Goal: Information Seeking & Learning: Learn about a topic

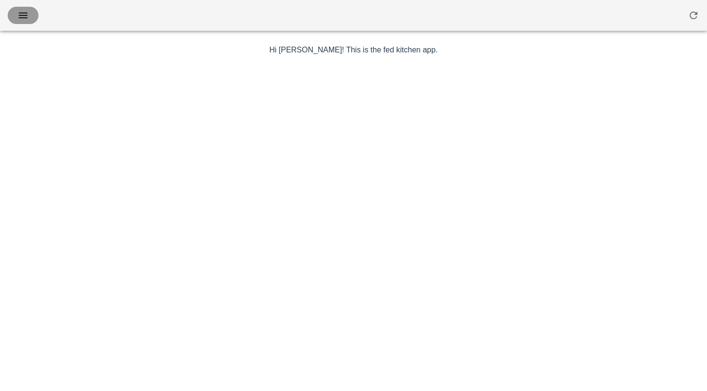
click at [23, 16] on icon "button" at bounding box center [23, 16] width 12 height 12
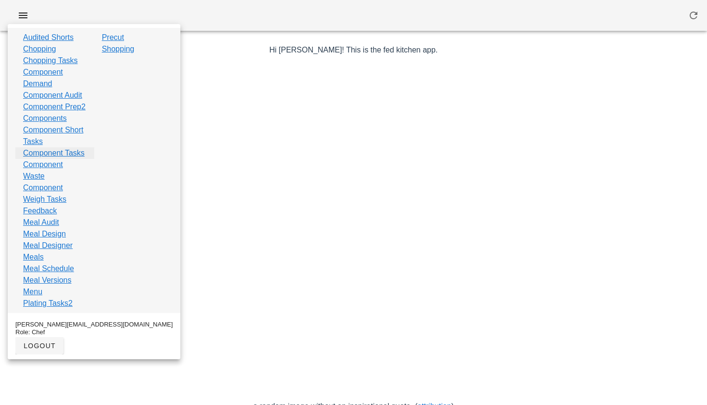
click at [53, 159] on link "Component Tasks" at bounding box center [54, 153] width 62 height 12
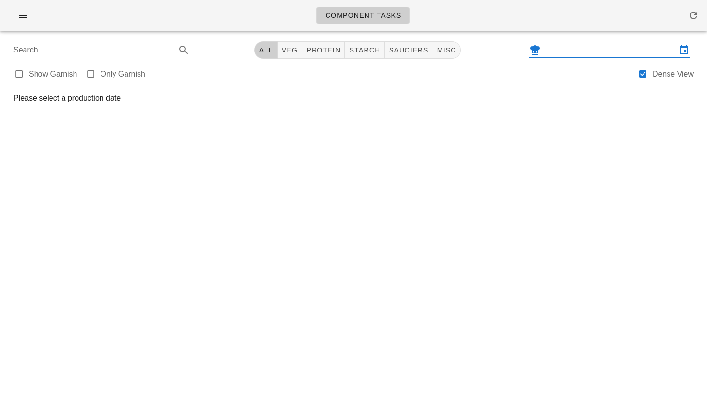
click at [617, 52] on input "text" at bounding box center [610, 49] width 134 height 15
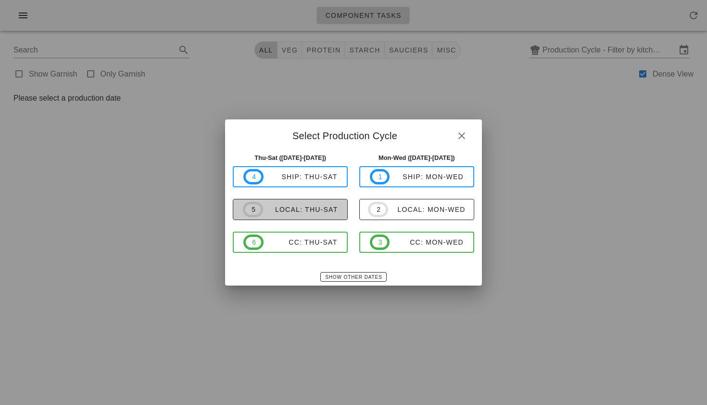
click at [331, 212] on div "local: Thu-Sat" at bounding box center [300, 209] width 75 height 8
type input "local: Thu-Sat (Sep 25-Sep 27)"
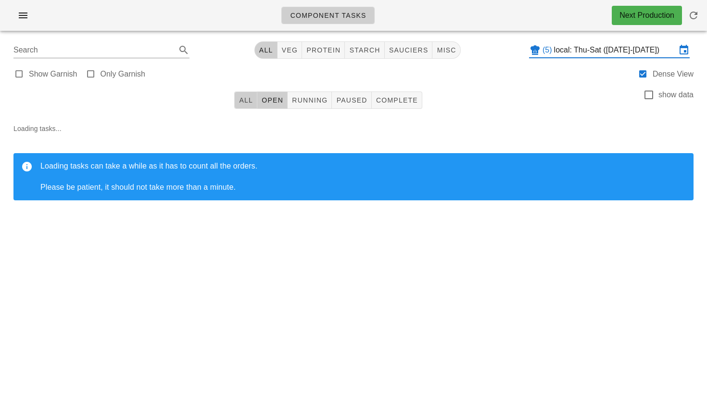
click at [243, 98] on span "All" at bounding box center [246, 100] width 14 height 8
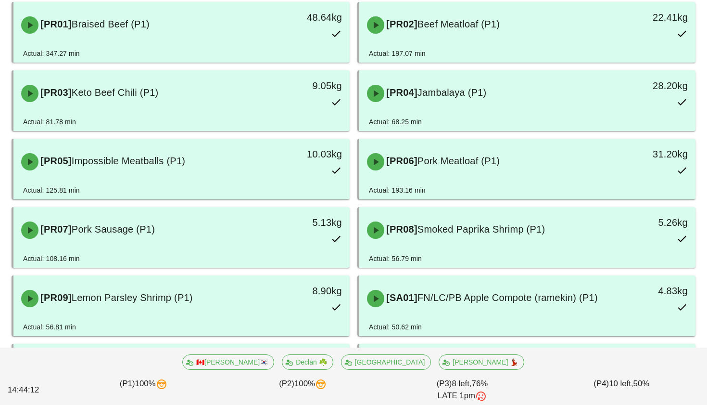
scroll to position [191, 0]
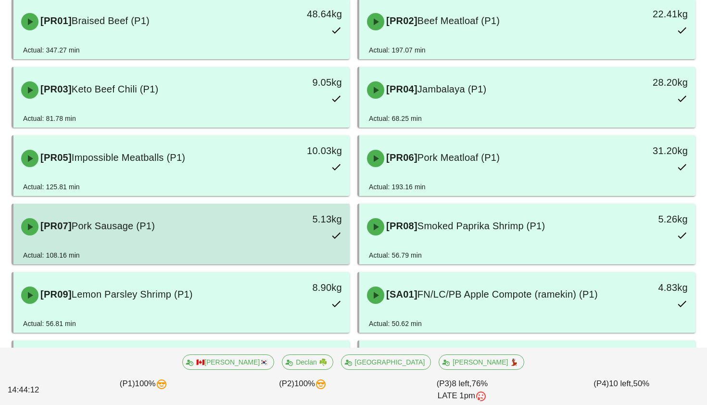
click at [266, 239] on div "5.13kg" at bounding box center [306, 226] width 83 height 42
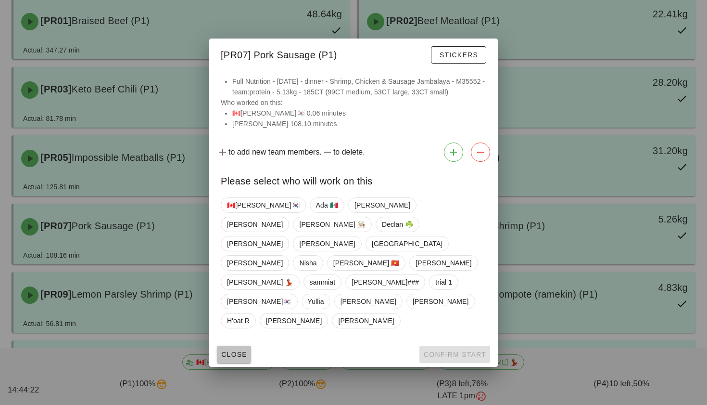
click at [227, 350] on span "Close" at bounding box center [234, 354] width 26 height 8
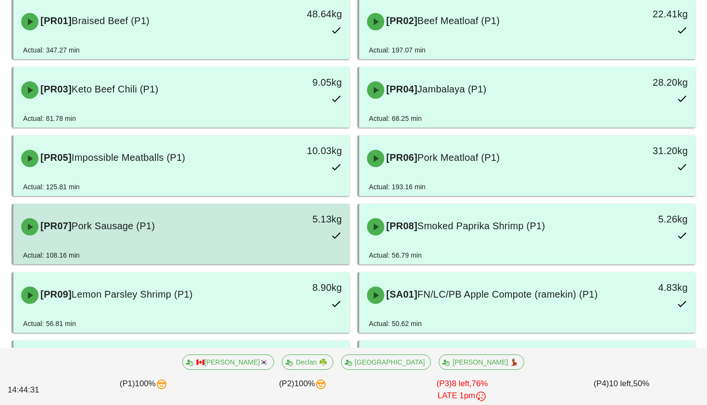
click at [178, 228] on div "[PR07] Pork Sausage (P1)" at bounding box center [139, 226] width 249 height 29
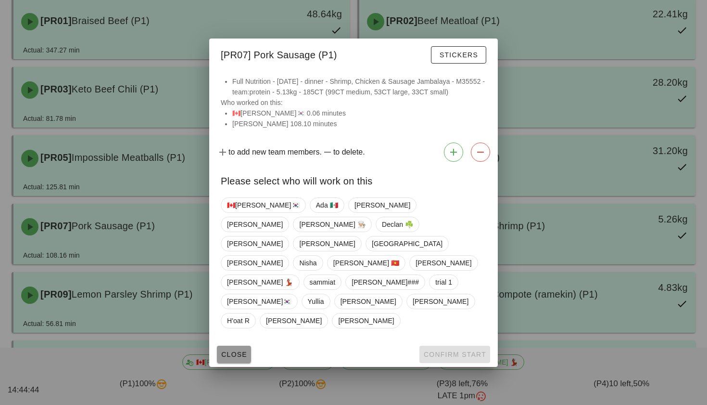
click at [234, 350] on span "Close" at bounding box center [234, 354] width 26 height 8
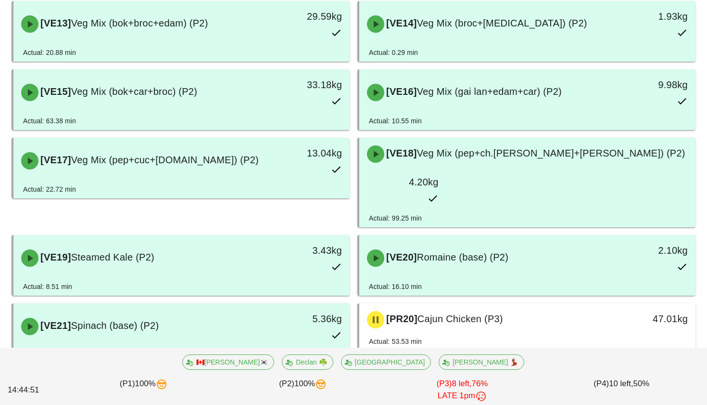
scroll to position [2811, 0]
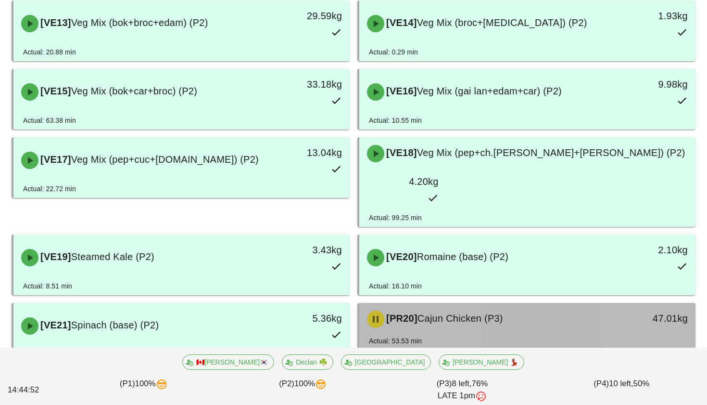
click at [456, 313] on span "Cajun Chicken (P3)" at bounding box center [461, 318] width 86 height 11
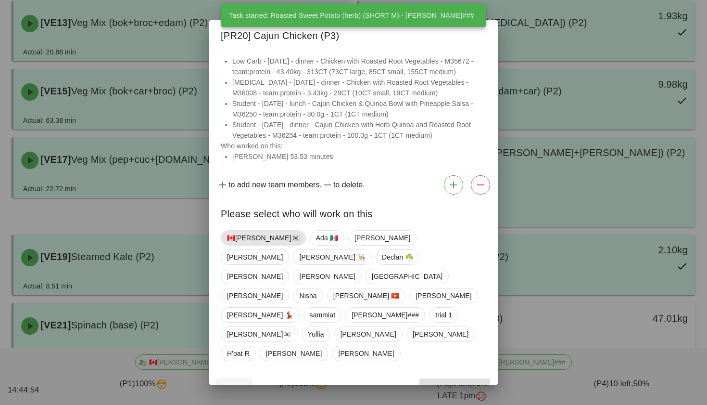
click at [250, 245] on span "🇨🇦[PERSON_NAME]🇰🇷" at bounding box center [263, 237] width 73 height 14
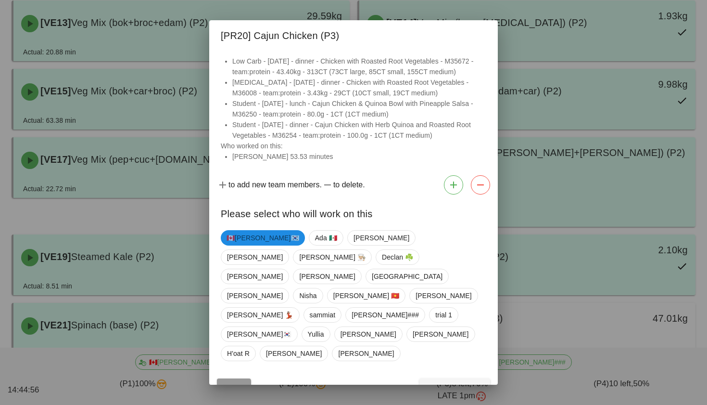
click at [228, 378] on button "Close" at bounding box center [234, 386] width 34 height 17
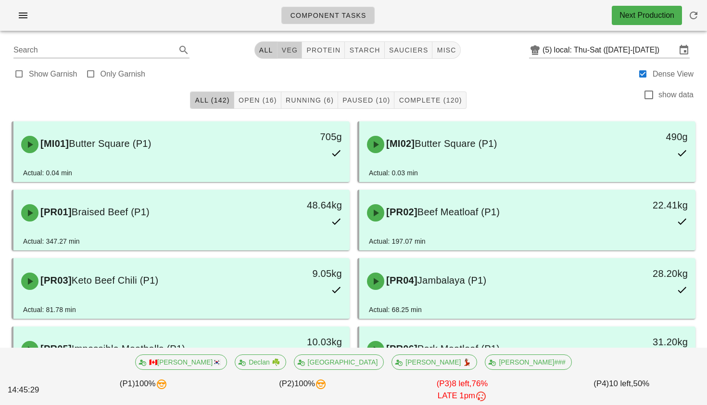
click at [294, 53] on span "veg" at bounding box center [289, 50] width 17 height 8
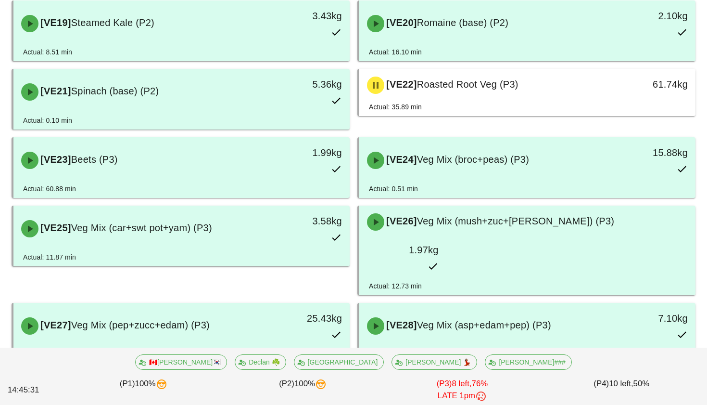
scroll to position [768, 0]
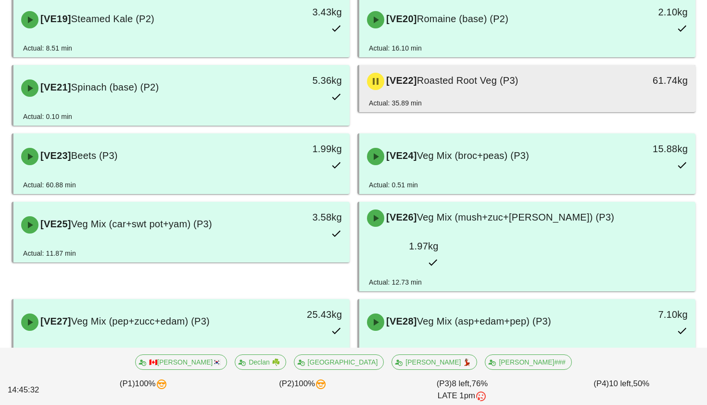
click at [456, 67] on div "[VE22] Roasted Root Veg (P3)" at bounding box center [485, 81] width 249 height 29
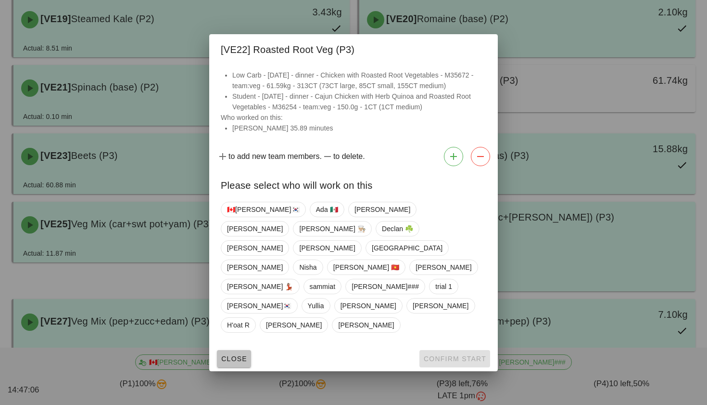
click at [237, 355] on span "Close" at bounding box center [234, 359] width 26 height 8
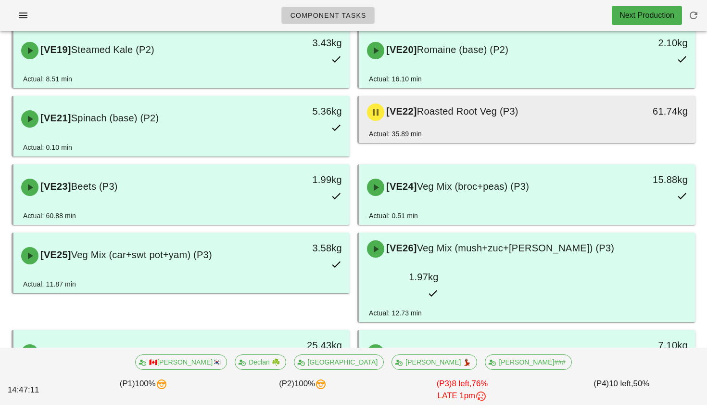
scroll to position [734, 0]
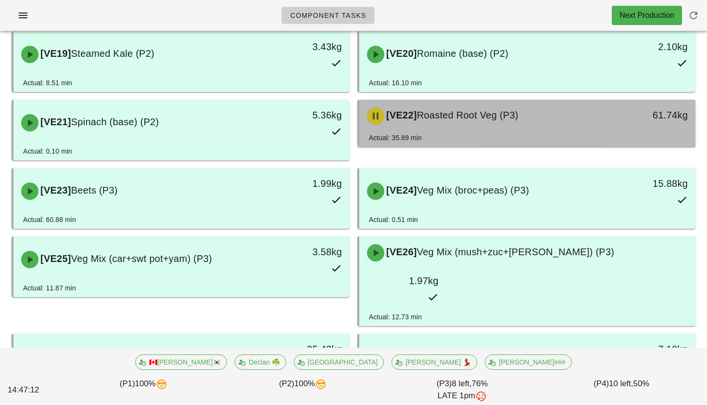
click at [478, 101] on div "[VE22] Roasted Root Veg (P3)" at bounding box center [485, 115] width 249 height 29
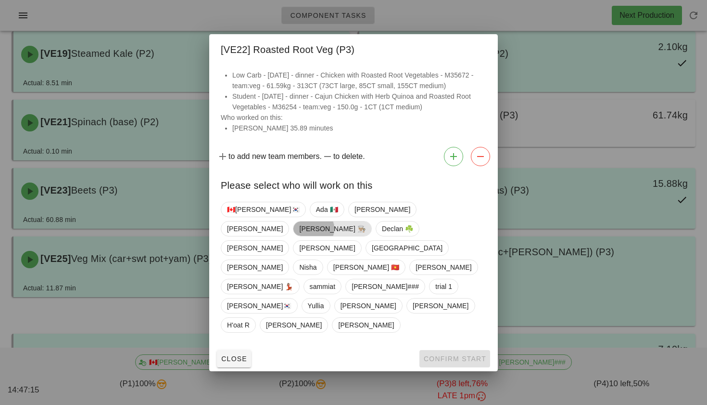
click at [366, 236] on span "Danilo 👨🏼‍🍳" at bounding box center [332, 228] width 66 height 14
click at [454, 355] on span "Confirm Start" at bounding box center [454, 359] width 63 height 8
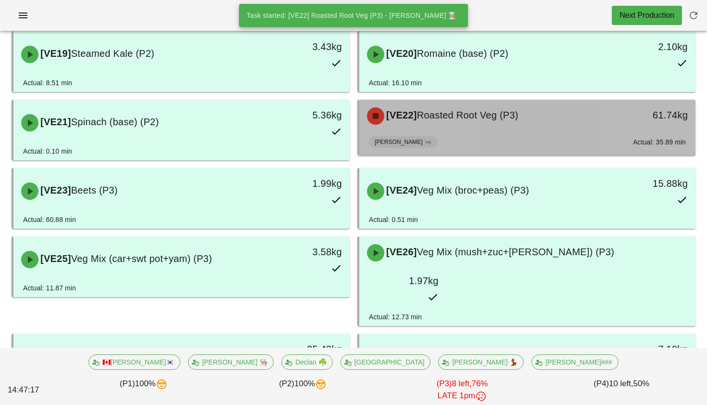
click at [399, 132] on div "Danilo 👨🏼‍🍳" at bounding box center [405, 141] width 73 height 19
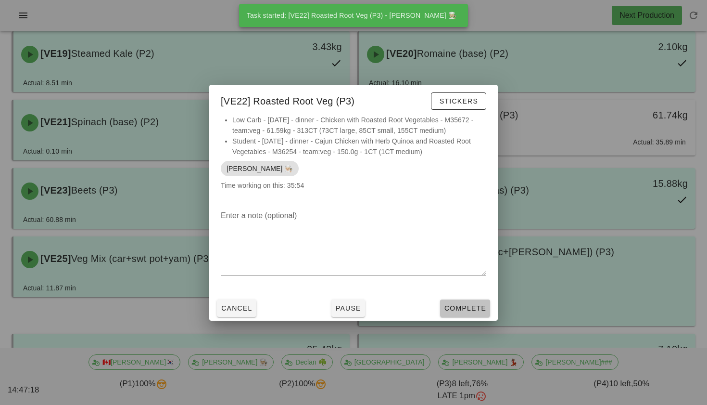
click at [447, 312] on button "Complete" at bounding box center [465, 307] width 50 height 17
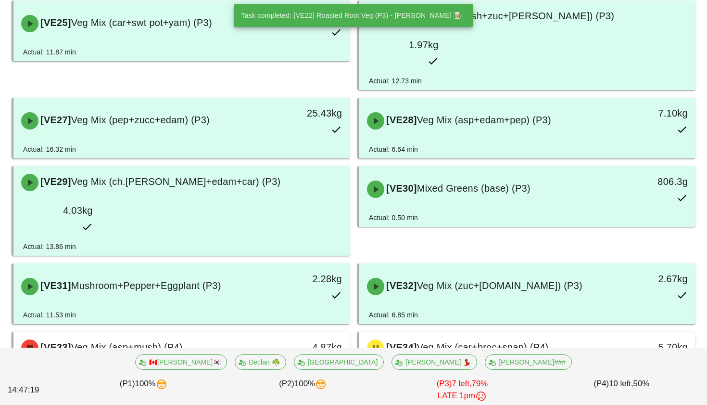
scroll to position [973, 0]
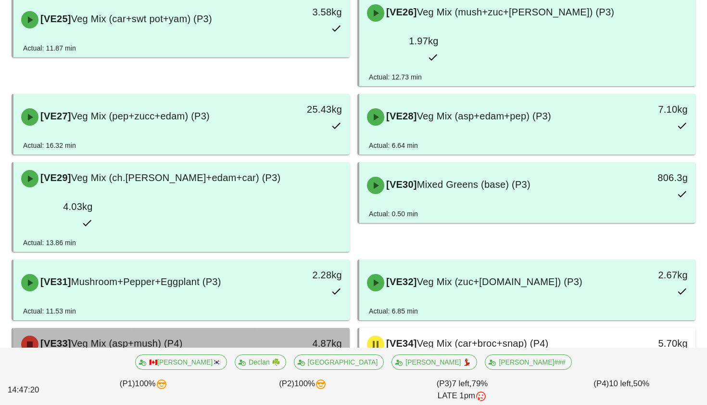
click at [257, 330] on div "[VE33] Veg Mix (asp+mush) (P4)" at bounding box center [139, 344] width 249 height 29
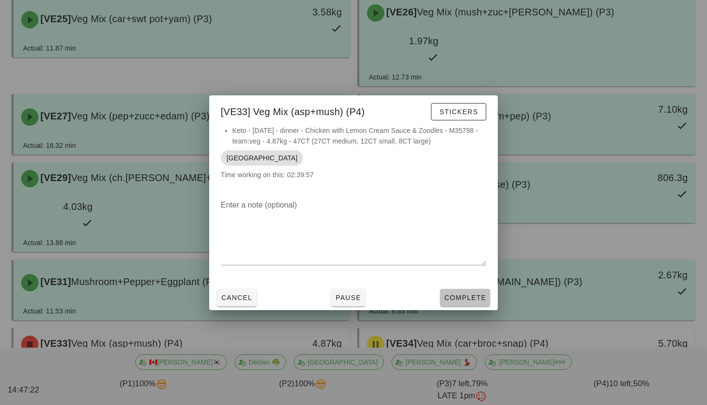
click at [469, 295] on span "Complete" at bounding box center [465, 297] width 42 height 8
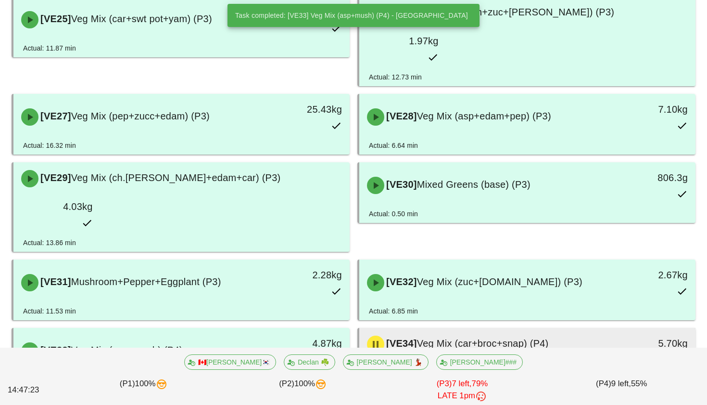
click at [460, 360] on div "Actual: 10.48 min" at bounding box center [527, 367] width 317 height 14
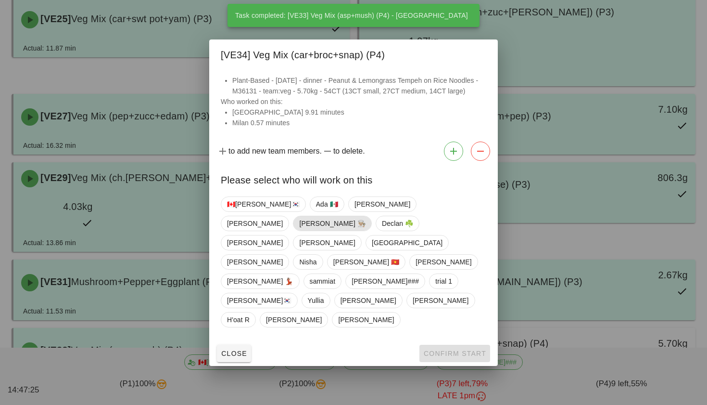
click at [366, 230] on span "Danilo 👨🏼‍🍳" at bounding box center [332, 223] width 66 height 14
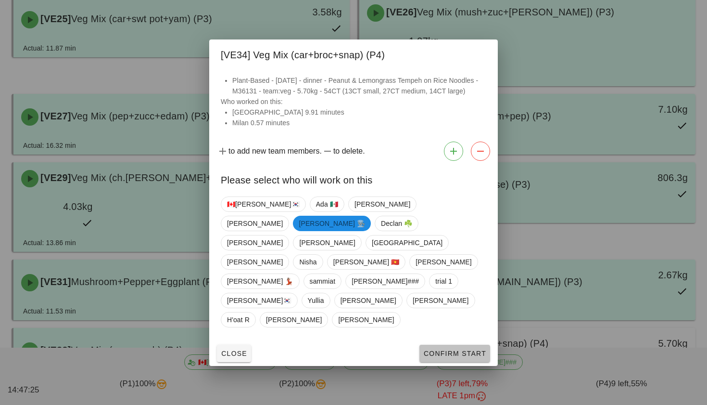
click at [455, 349] on span "Confirm Start" at bounding box center [454, 353] width 63 height 8
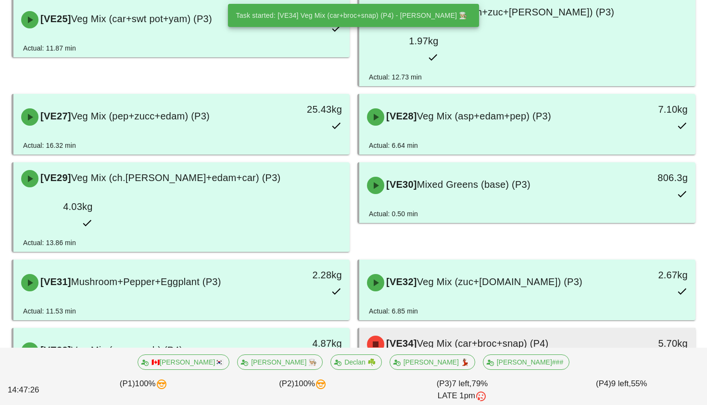
click at [440, 338] on span "Veg Mix (car+broc+snap) (P4)" at bounding box center [483, 343] width 132 height 11
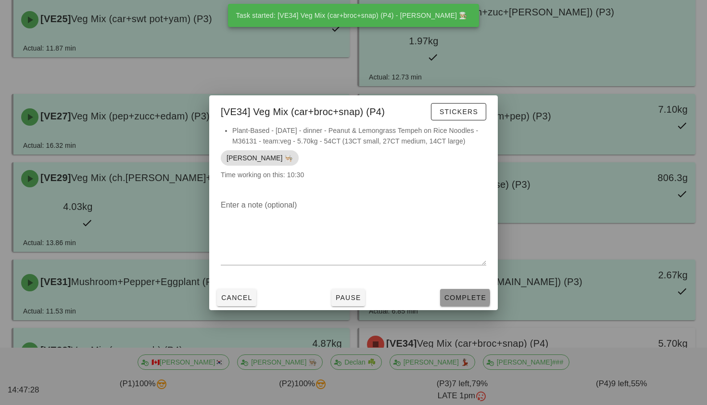
click at [467, 294] on span "Complete" at bounding box center [465, 297] width 42 height 8
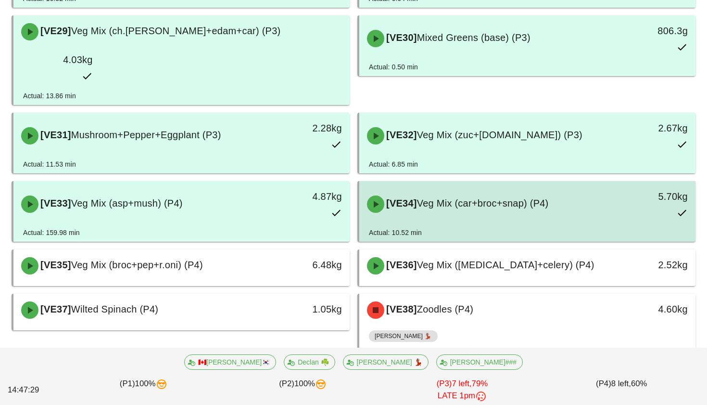
scroll to position [1120, 0]
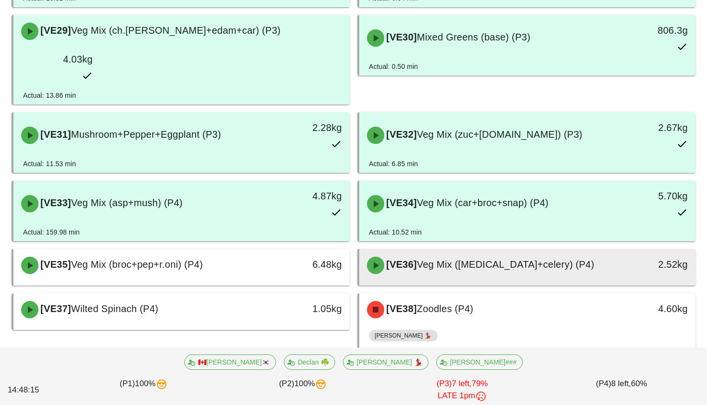
click at [478, 251] on div "[VE36] Veg Mix (caul+celery) (P4)" at bounding box center [485, 265] width 249 height 29
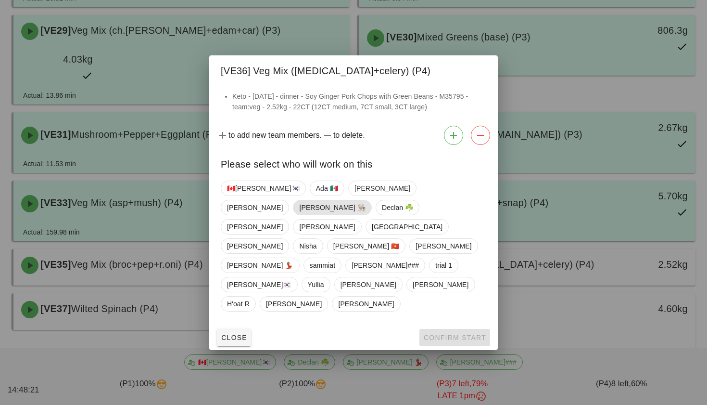
click at [366, 215] on span "Danilo 👨🏼‍🍳" at bounding box center [332, 207] width 66 height 14
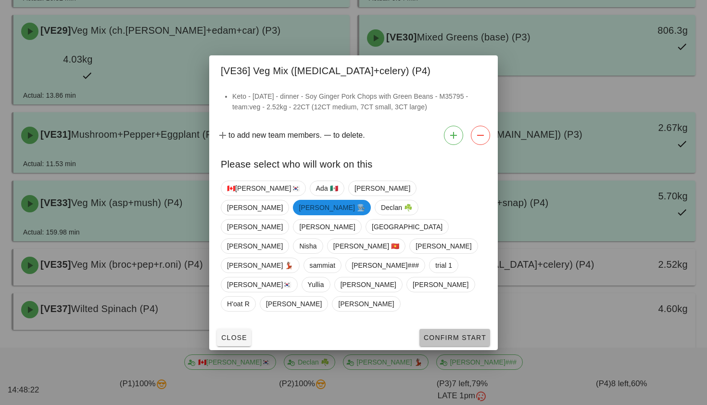
click at [450, 333] on span "Confirm Start" at bounding box center [454, 337] width 63 height 8
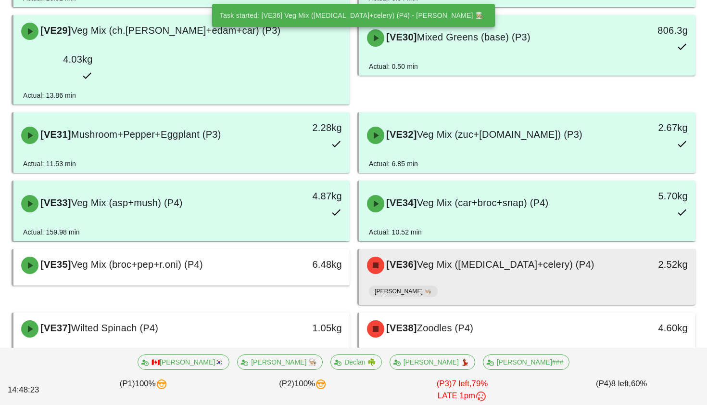
click at [433, 251] on div "[VE36] Veg Mix (caul+celery) (P4)" at bounding box center [485, 265] width 249 height 29
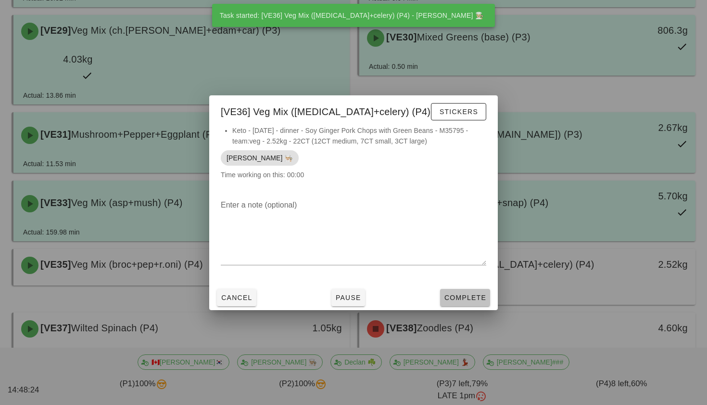
click at [456, 297] on span "Complete" at bounding box center [465, 297] width 42 height 8
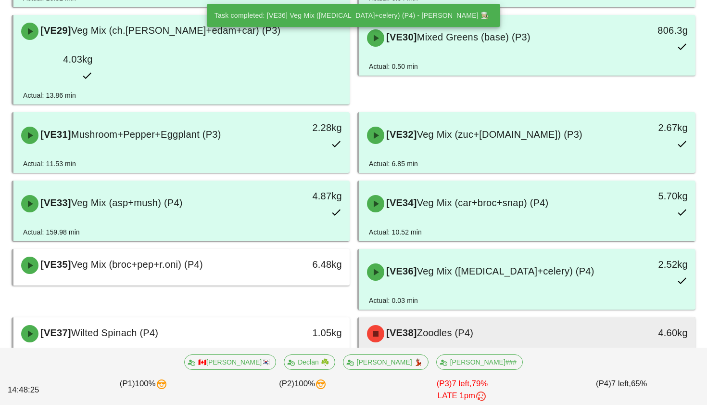
click at [444, 327] on span "Zoodles (P4)" at bounding box center [445, 332] width 57 height 11
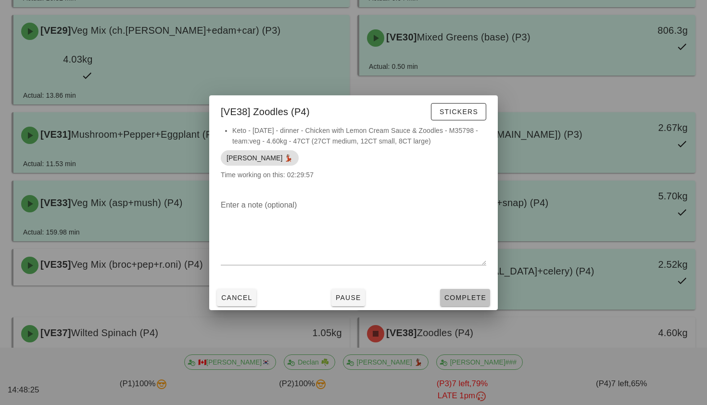
click at [467, 299] on span "Complete" at bounding box center [465, 297] width 42 height 8
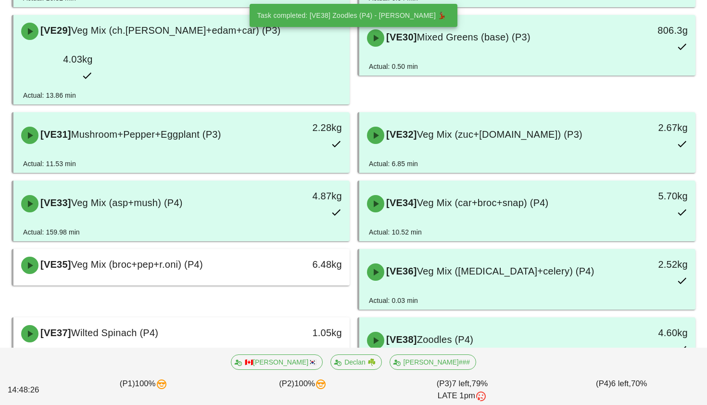
click at [442, 391] on span "Veg Mix (bok+cab+pep)" at bounding box center [469, 400] width 104 height 11
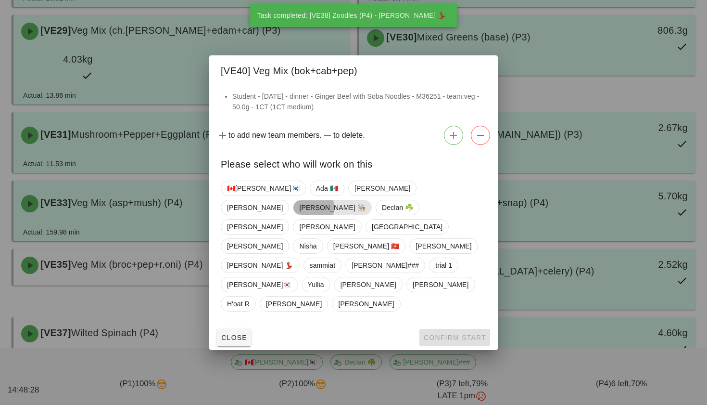
click at [366, 215] on span "Danilo 👨🏼‍🍳" at bounding box center [332, 207] width 66 height 14
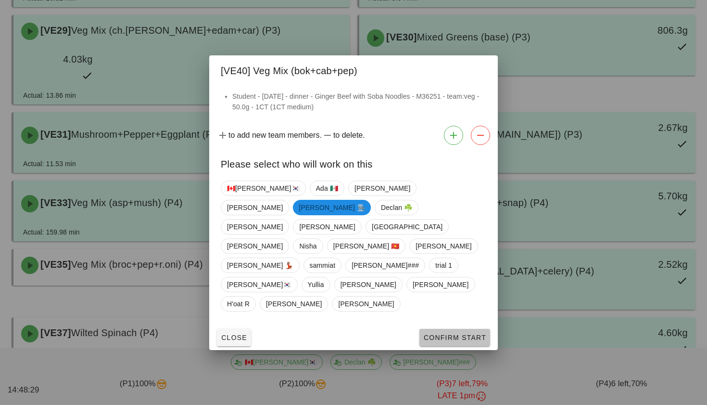
click at [443, 329] on button "Confirm Start" at bounding box center [454, 337] width 71 height 17
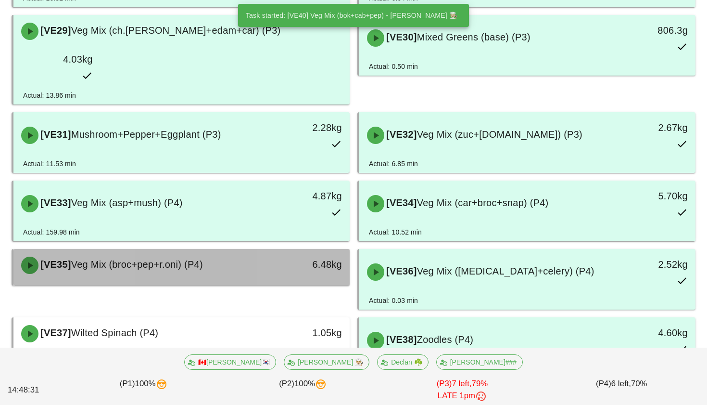
click at [239, 251] on div "[VE35] Veg Mix (broc+pep+r.oni) (P4)" at bounding box center [139, 265] width 249 height 29
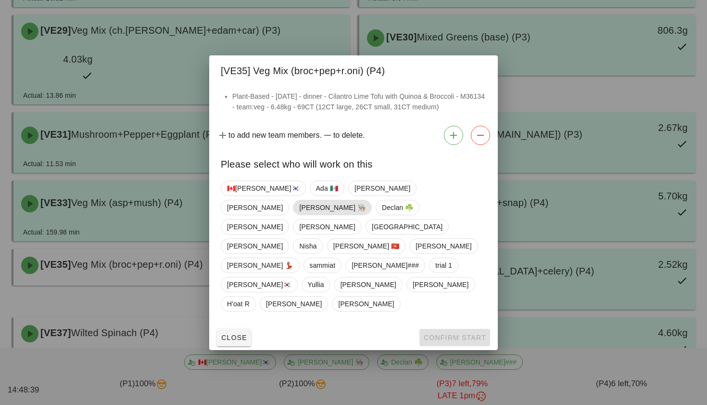
click at [366, 215] on span "Danilo 👨🏼‍🍳" at bounding box center [332, 207] width 66 height 14
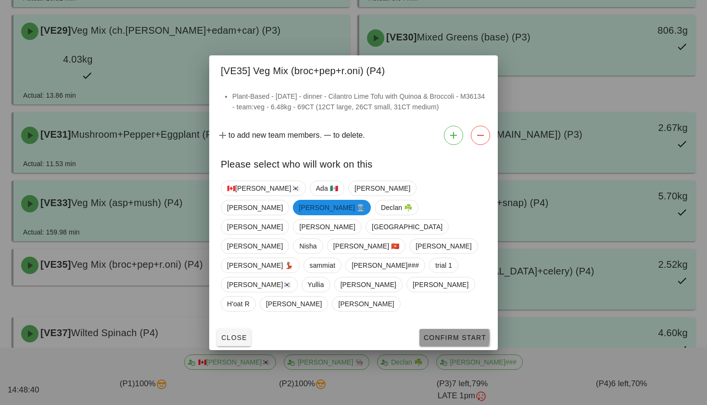
click at [478, 333] on span "Confirm Start" at bounding box center [454, 337] width 63 height 8
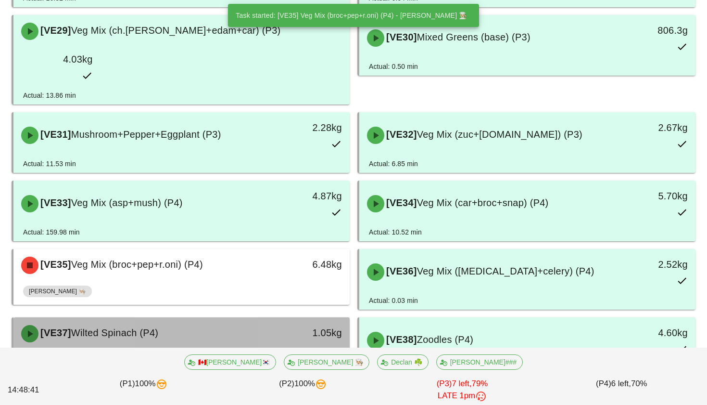
click at [302, 319] on div "1.05kg" at bounding box center [306, 333] width 83 height 29
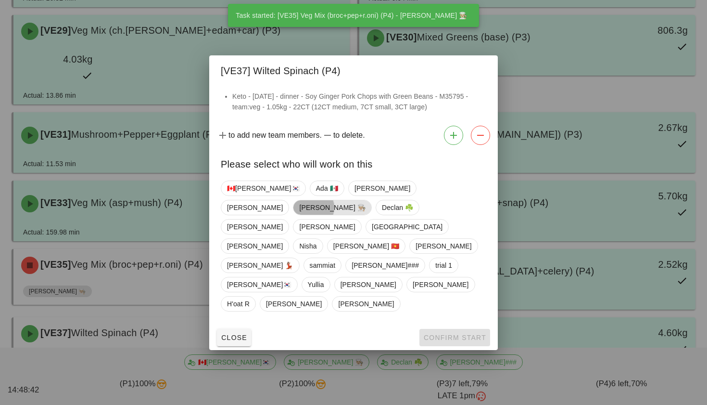
click at [366, 215] on span "Danilo 👨🏼‍🍳" at bounding box center [332, 207] width 66 height 14
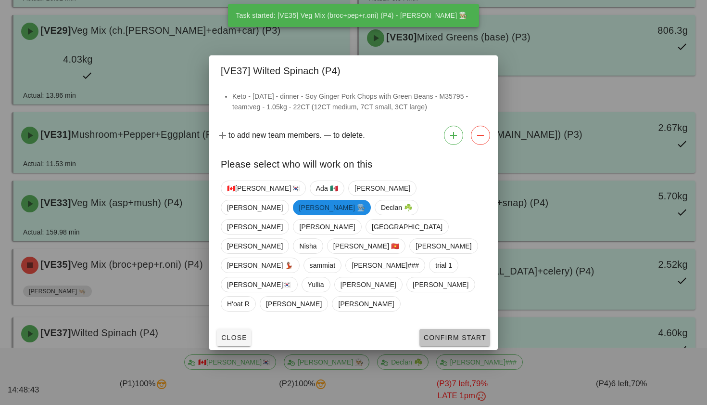
click at [440, 333] on span "Confirm Start" at bounding box center [454, 337] width 63 height 8
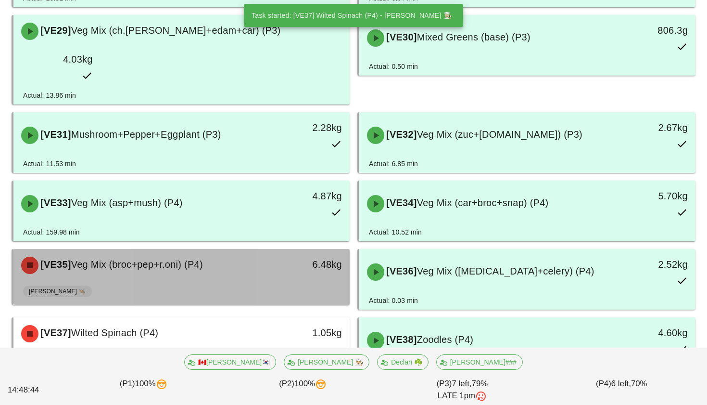
click at [199, 281] on div "Danilo 👨🏼‍🍳" at bounding box center [181, 292] width 317 height 23
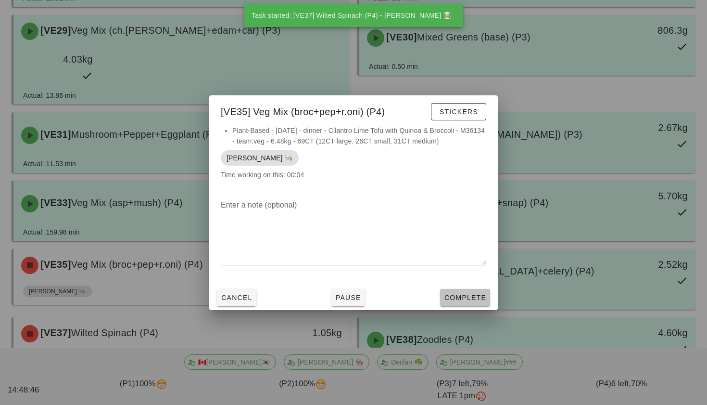
click at [452, 293] on span "Complete" at bounding box center [465, 297] width 42 height 8
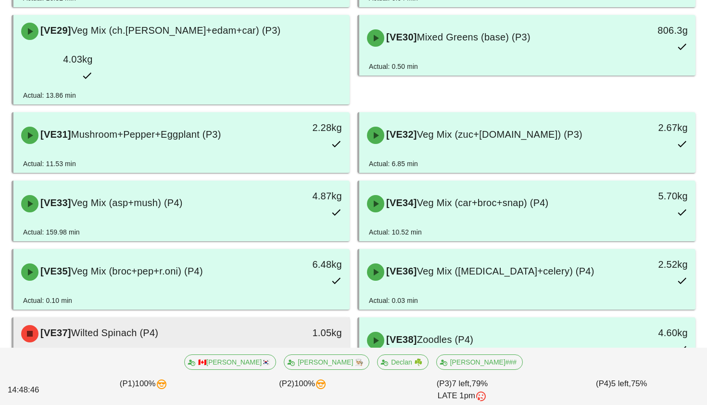
click at [281, 350] on div "Danilo 👨🏼‍🍳" at bounding box center [181, 361] width 317 height 23
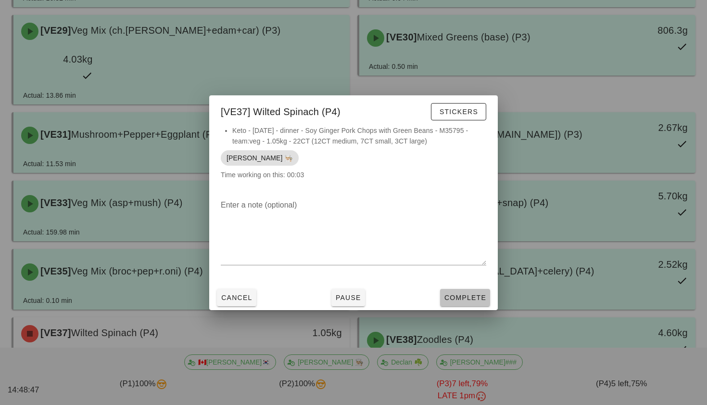
click at [459, 302] on button "Complete" at bounding box center [465, 297] width 50 height 17
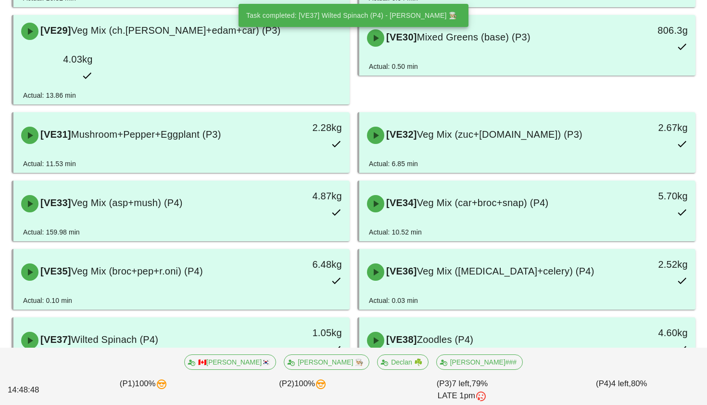
click at [442, 391] on span "Veg Mix (bok+cab+pep)" at bounding box center [469, 400] width 104 height 11
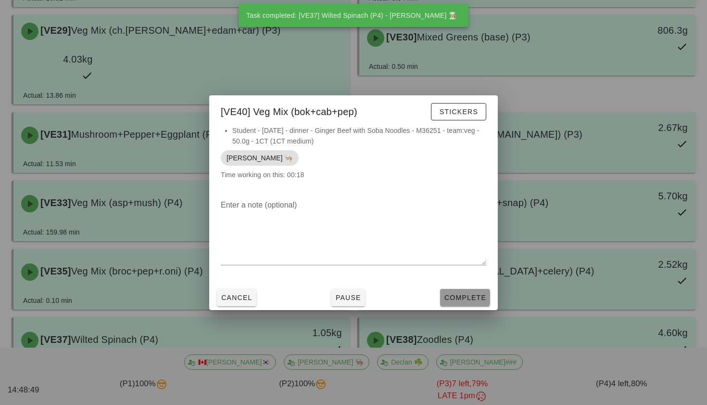
click at [473, 289] on button "Complete" at bounding box center [465, 297] width 50 height 17
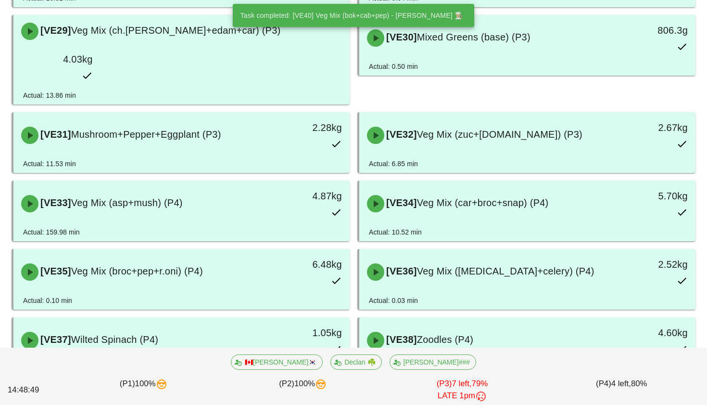
click at [147, 385] on div "[VE39] Veg Mix (mush+zuc) (P4) 3.90kg" at bounding box center [181, 401] width 336 height 33
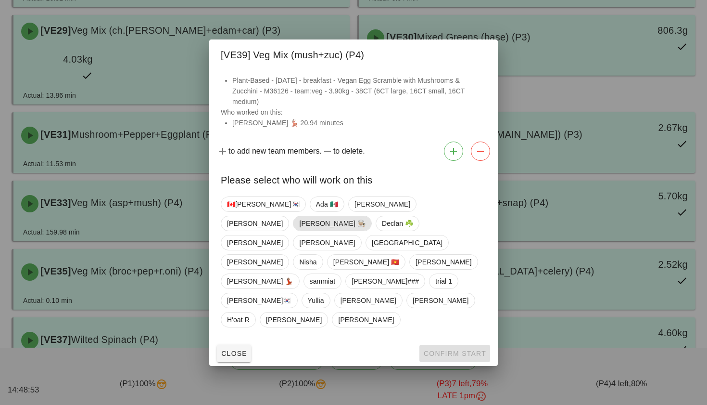
click at [366, 228] on span "Danilo 👨🏼‍🍳" at bounding box center [332, 223] width 66 height 14
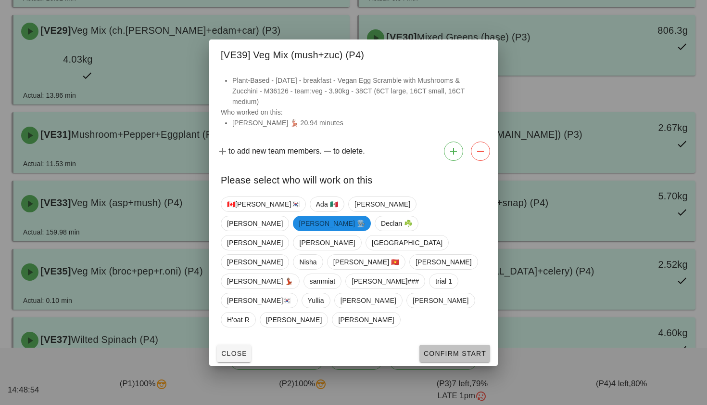
click at [460, 344] on button "Confirm Start" at bounding box center [454, 352] width 71 height 17
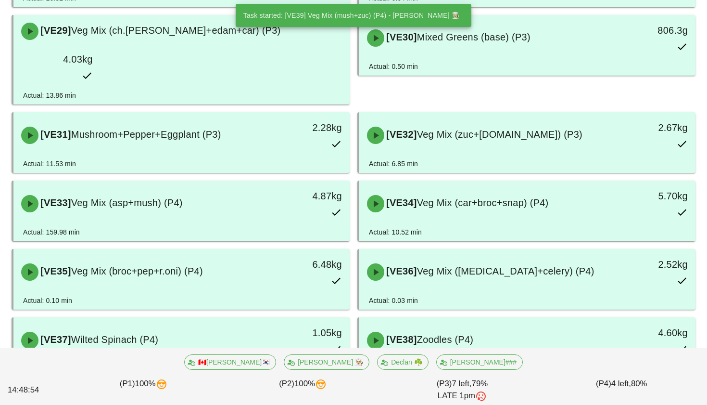
click at [256, 387] on div "[VE39] Veg Mix (mush+zuc) (P4)" at bounding box center [139, 401] width 249 height 29
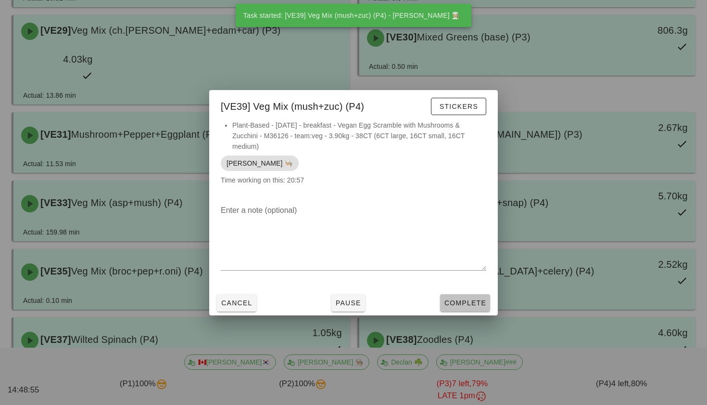
click at [465, 305] on span "Complete" at bounding box center [465, 303] width 42 height 8
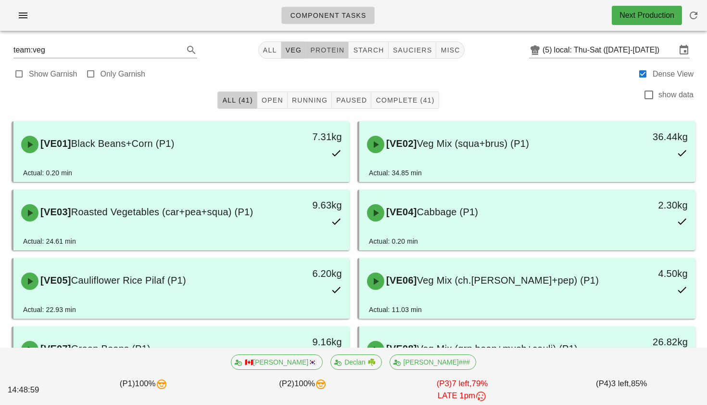
click at [315, 51] on span "protein" at bounding box center [327, 50] width 35 height 8
type input "team:protein"
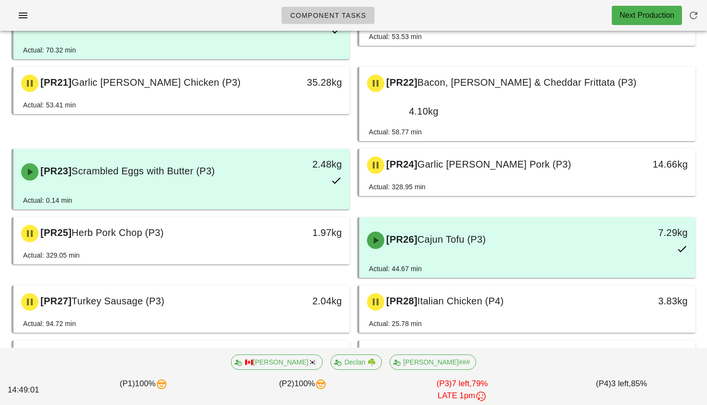
scroll to position [730, 0]
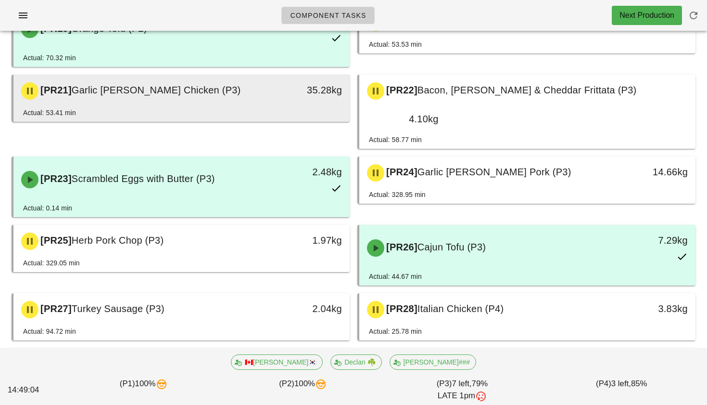
click at [277, 95] on div "35.28kg" at bounding box center [306, 89] width 72 height 15
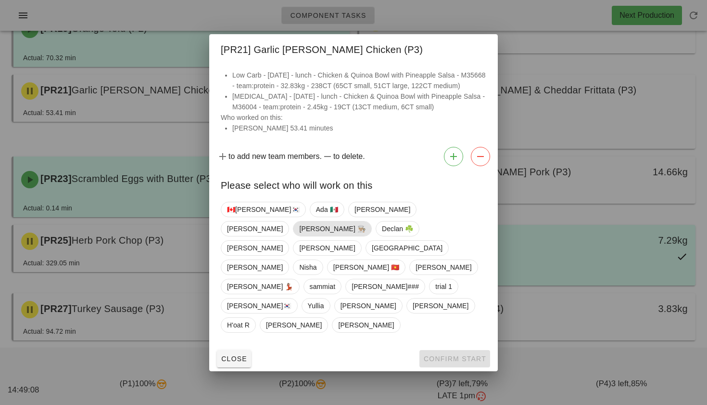
click at [366, 236] on span "Danilo 👨🏼‍🍳" at bounding box center [332, 228] width 66 height 14
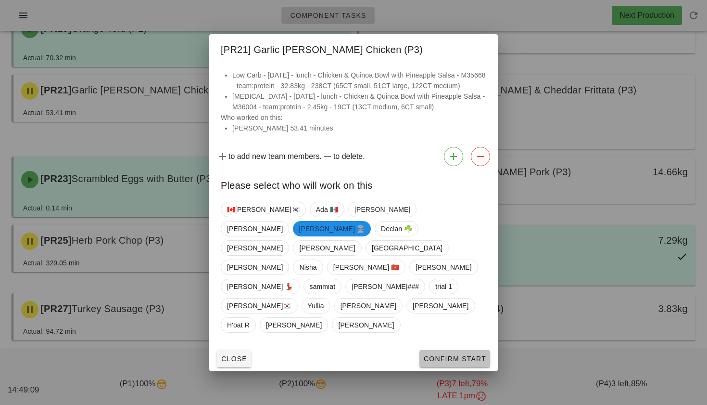
click at [442, 355] on span "Confirm Start" at bounding box center [454, 359] width 63 height 8
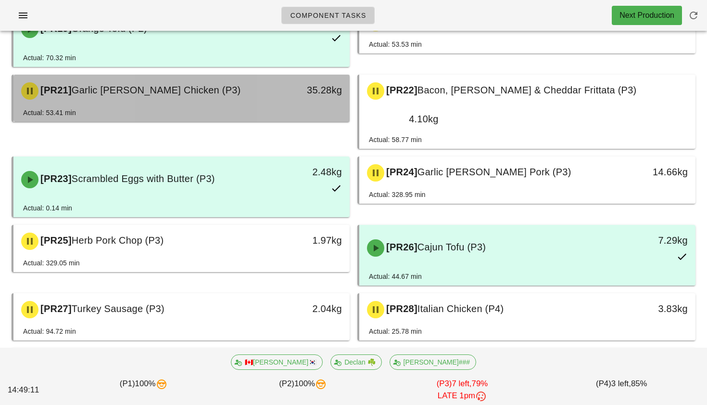
click at [292, 115] on div "Actual: 53.41 min" at bounding box center [181, 114] width 317 height 14
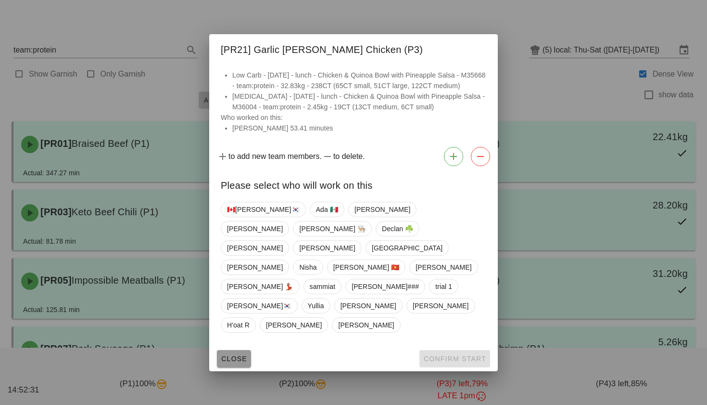
click at [243, 355] on span "Close" at bounding box center [234, 359] width 26 height 8
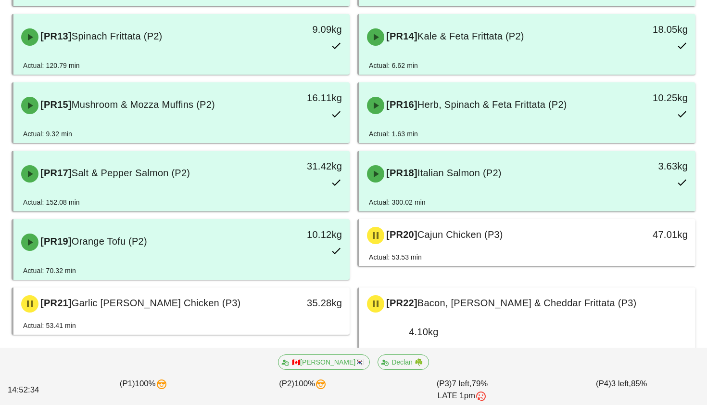
scroll to position [518, 0]
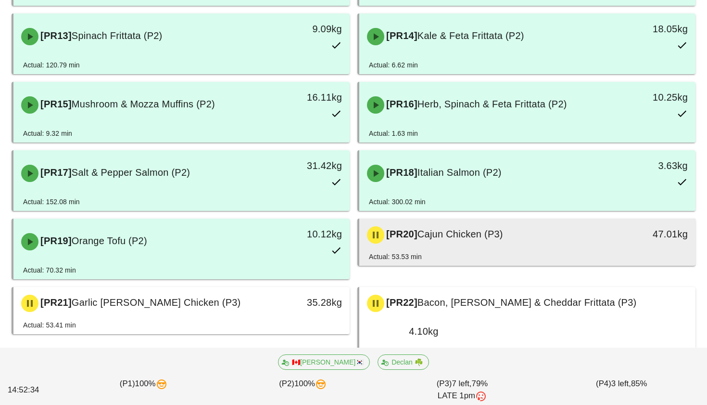
click at [484, 245] on div "[PR20] Cajun Chicken (P3)" at bounding box center [485, 234] width 249 height 29
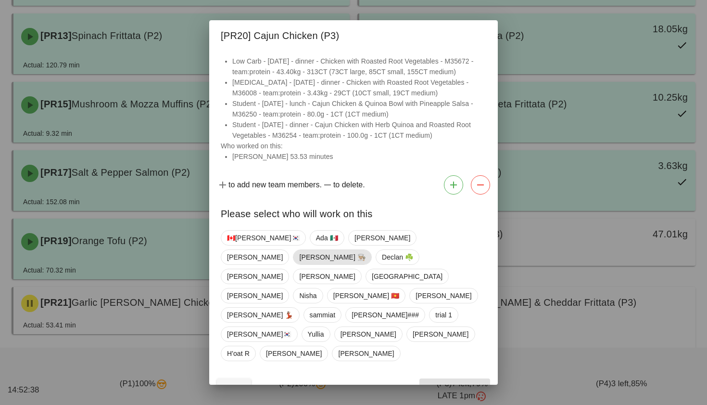
click at [366, 260] on span "Danilo 👨🏼‍🍳" at bounding box center [332, 257] width 66 height 14
click at [454, 383] on span "Confirm Start" at bounding box center [454, 387] width 63 height 8
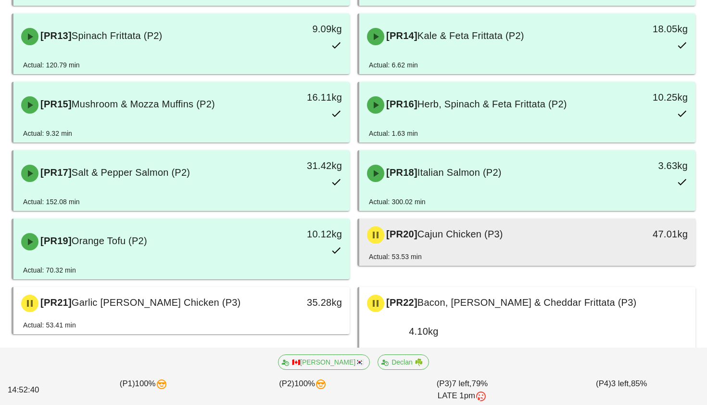
scroll to position [552, 0]
click at [447, 254] on div "Actual: 53.53 min" at bounding box center [527, 258] width 317 height 14
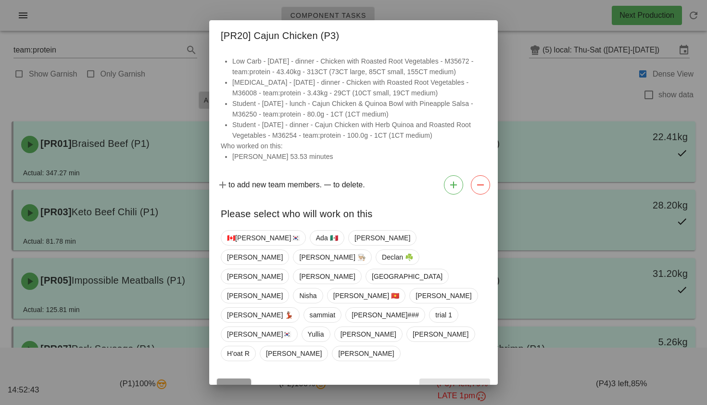
click at [234, 383] on span "Close" at bounding box center [234, 387] width 26 height 8
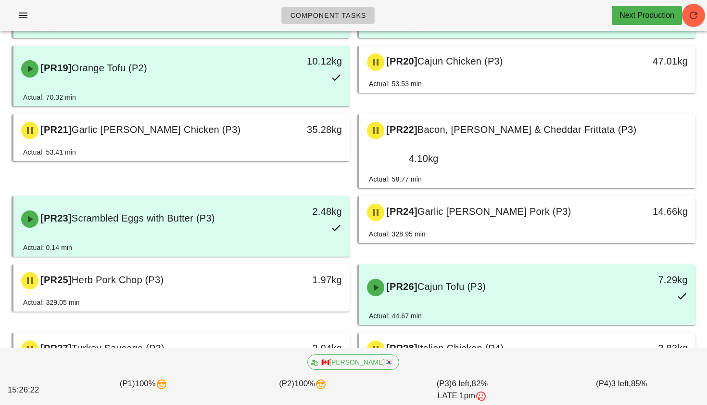
scroll to position [688, 0]
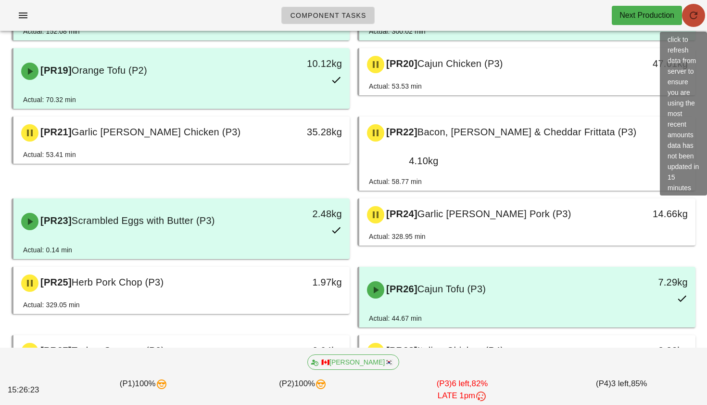
click at [698, 19] on icon "button" at bounding box center [694, 16] width 12 height 12
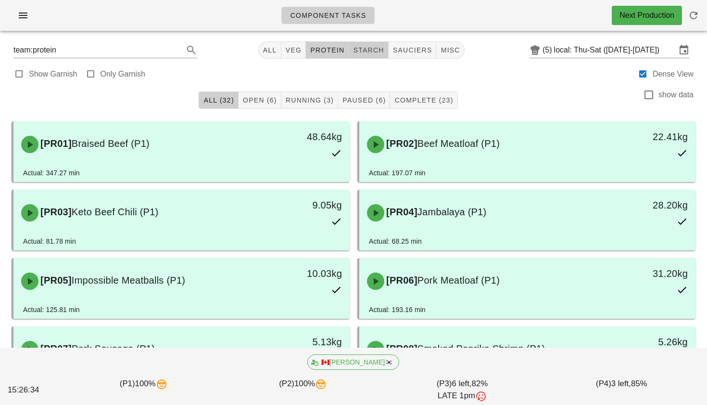
click at [372, 52] on span "starch" at bounding box center [368, 50] width 31 height 8
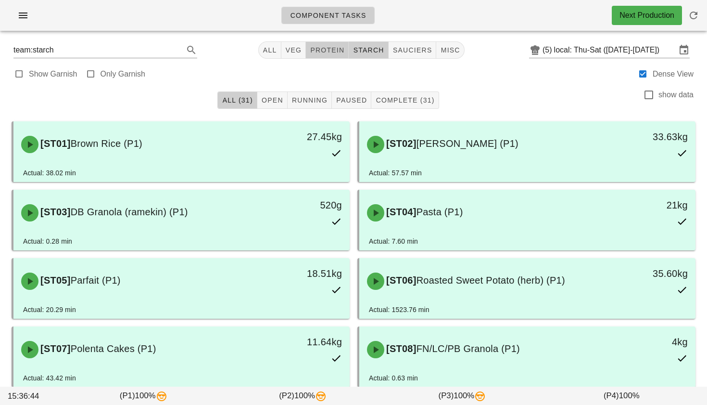
click at [330, 54] on span "protein" at bounding box center [327, 50] width 35 height 8
type input "team:protein"
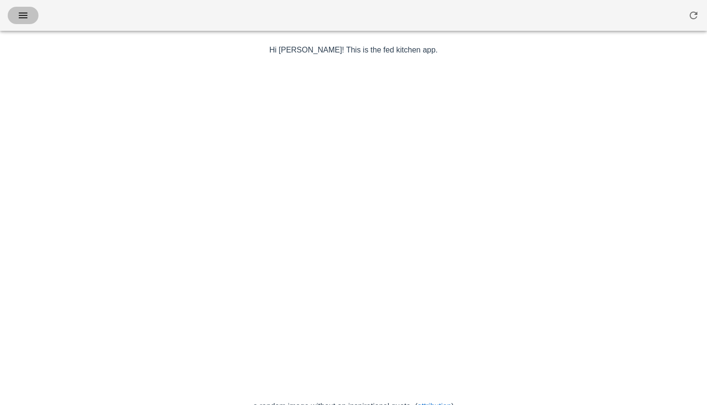
click at [18, 16] on icon "button" at bounding box center [23, 16] width 12 height 12
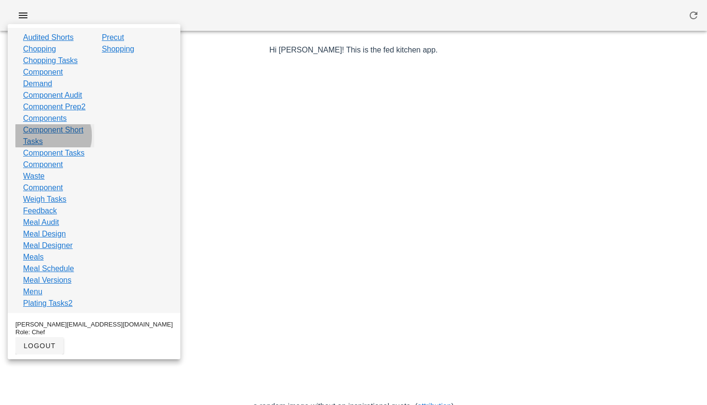
click at [42, 147] on link "Component Short Tasks" at bounding box center [54, 135] width 63 height 23
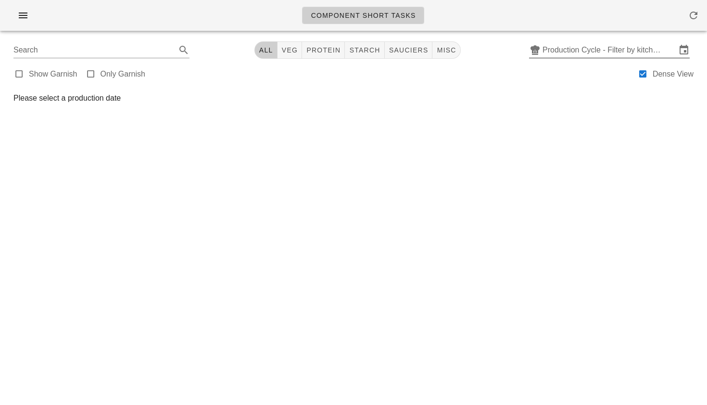
click at [555, 48] on input "Production Cycle - Filter by kitchen production schedules" at bounding box center [610, 49] width 134 height 15
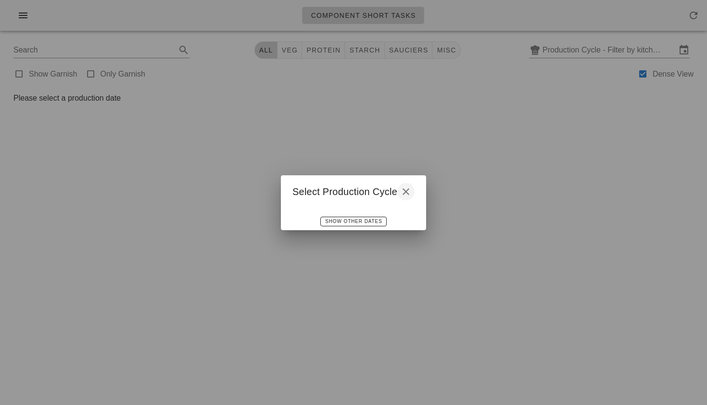
click at [407, 191] on icon "button" at bounding box center [406, 192] width 12 height 12
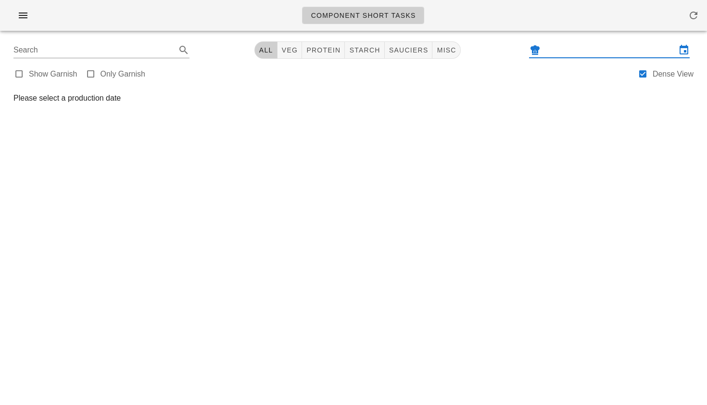
click at [572, 53] on input "text" at bounding box center [610, 49] width 134 height 15
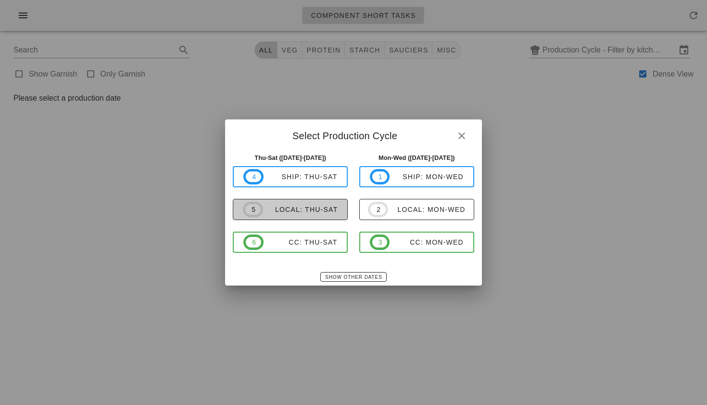
click at [330, 208] on div "local: Thu-Sat" at bounding box center [300, 209] width 75 height 8
type input "local: Thu-Sat (Sep 25-Sep 27)"
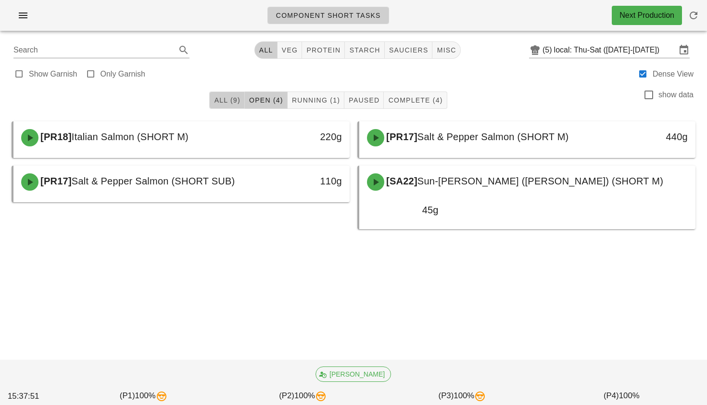
click at [231, 95] on button "All (9)" at bounding box center [226, 99] width 35 height 17
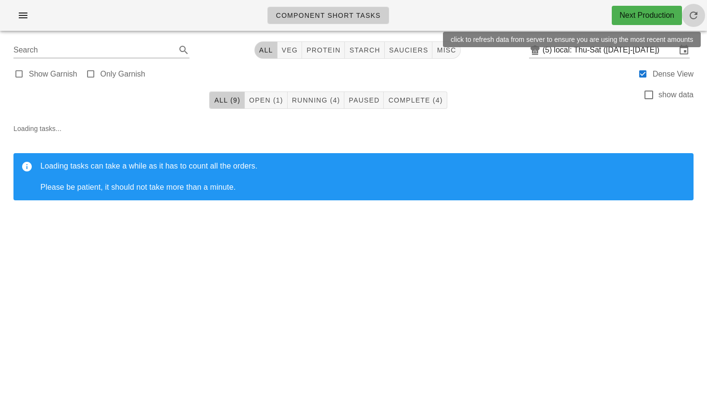
click at [688, 11] on icon "button" at bounding box center [694, 16] width 12 height 12
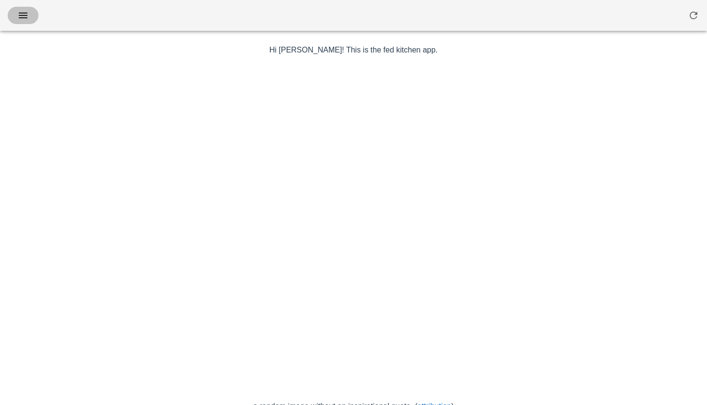
click at [30, 15] on span "button" at bounding box center [22, 16] width 15 height 12
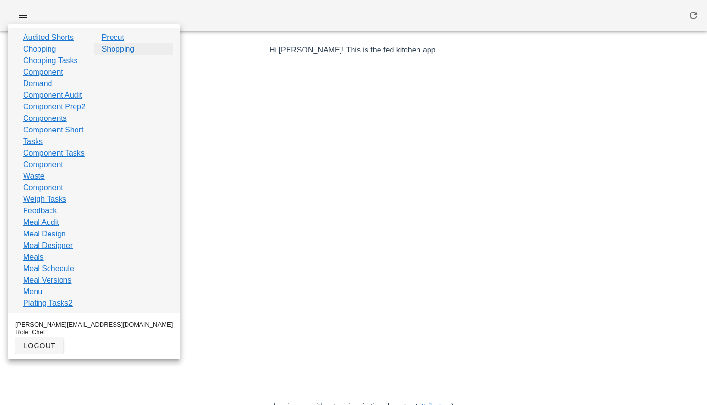
click at [102, 47] on link "Shopping" at bounding box center [118, 49] width 33 height 12
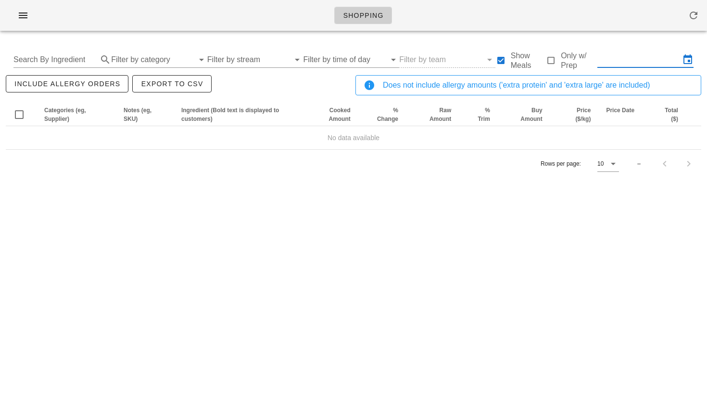
click at [634, 61] on input "text" at bounding box center [638, 59] width 83 height 15
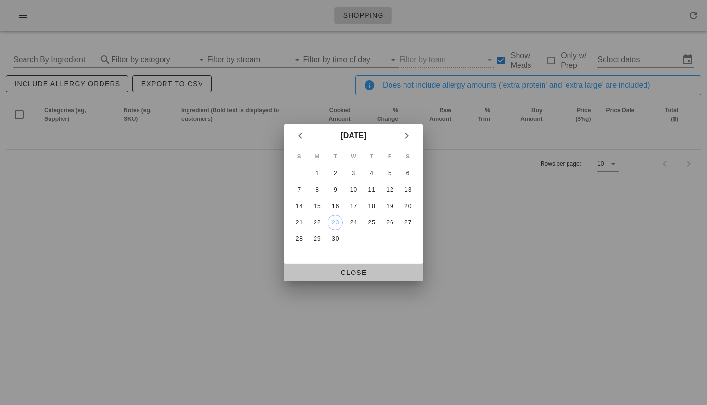
click at [358, 269] on span "Close" at bounding box center [354, 272] width 124 height 8
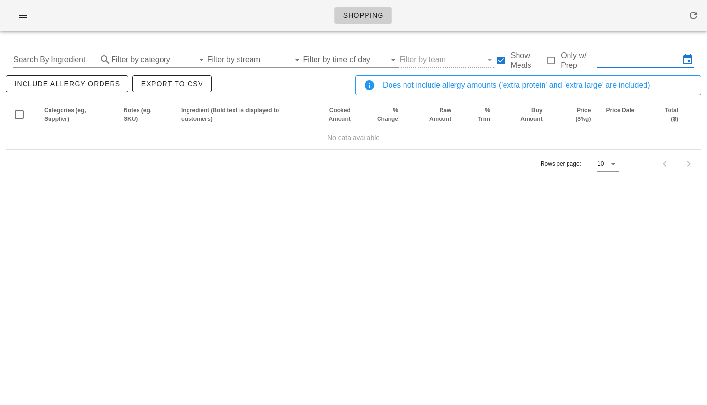
click at [621, 62] on input "text" at bounding box center [638, 59] width 83 height 15
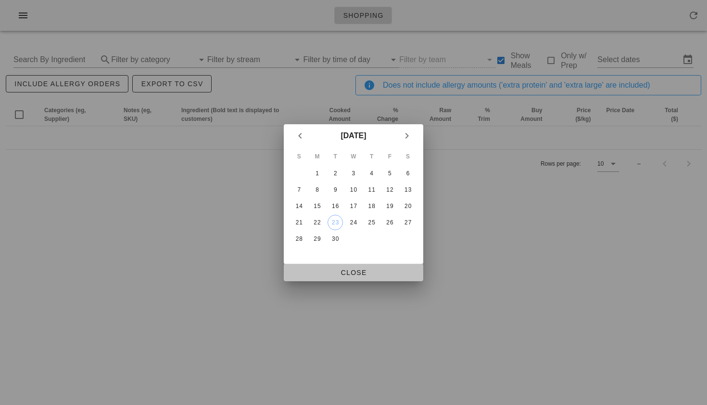
click at [364, 277] on button "Close" at bounding box center [354, 272] width 140 height 17
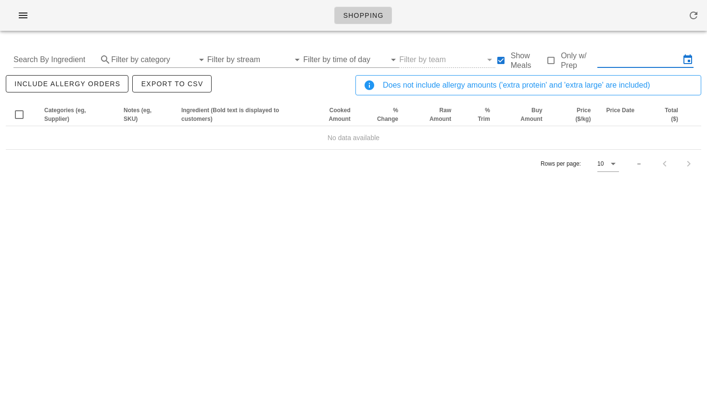
click at [629, 64] on input "text" at bounding box center [638, 59] width 83 height 15
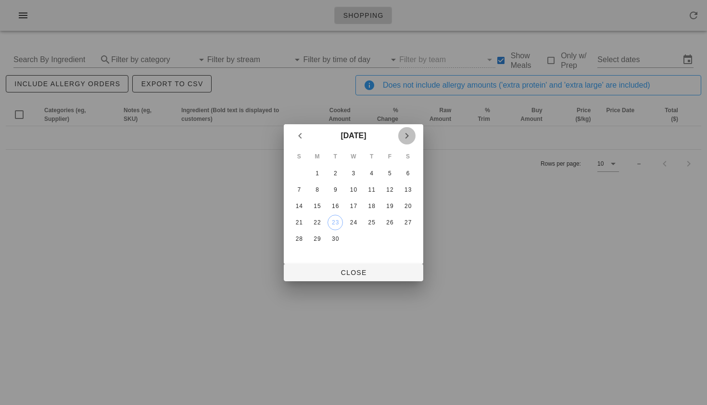
click at [407, 130] on icon "Next month" at bounding box center [407, 136] width 12 height 12
click at [355, 167] on button "1" at bounding box center [353, 172] width 15 height 15
click at [300, 138] on icon "Previous month" at bounding box center [300, 136] width 12 height 12
click at [311, 235] on div "29" at bounding box center [317, 238] width 15 height 7
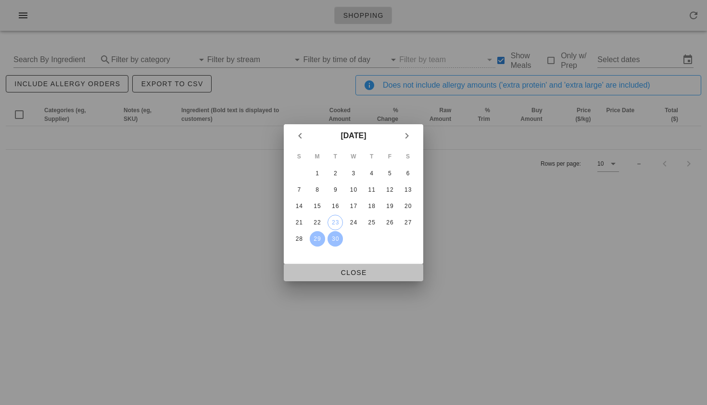
click at [343, 268] on span "Close" at bounding box center [354, 272] width 124 height 8
type input "Mon Sep 29 - Wed Oct 1"
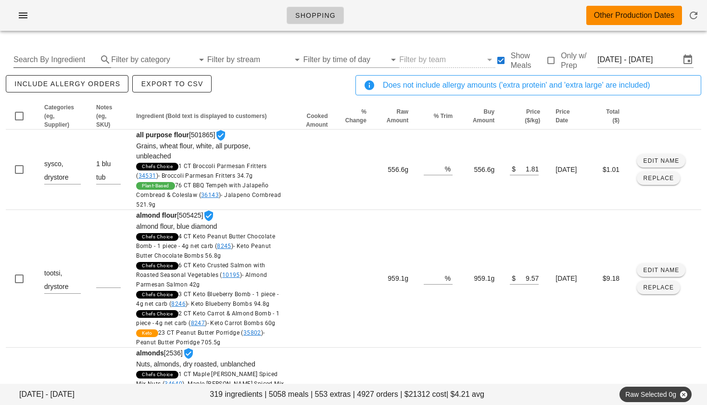
click at [74, 59] on input "Search By Ingredient" at bounding box center [54, 59] width 82 height 15
type input "turkey"
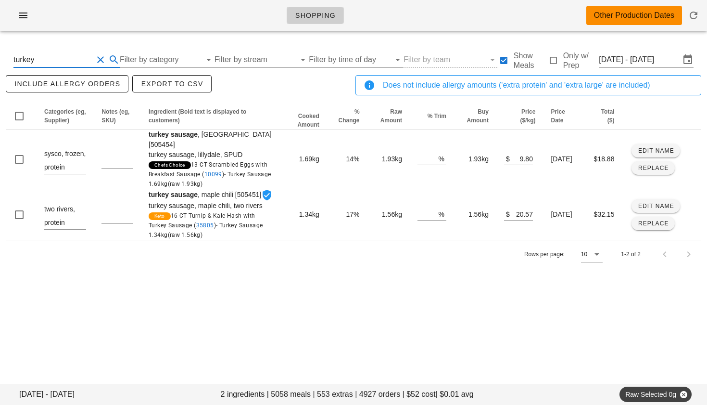
click at [99, 67] on div "turkey" at bounding box center [66, 59] width 106 height 15
click at [99, 63] on button "Clear Search By Ingredient" at bounding box center [101, 60] width 12 height 12
click at [79, 63] on input "text" at bounding box center [54, 59] width 82 height 15
type input "pork"
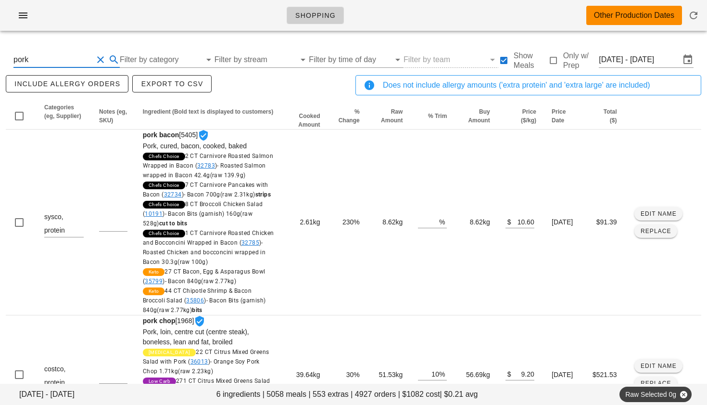
click at [101, 57] on button "Clear Search By Ingredient" at bounding box center [101, 60] width 12 height 12
click at [65, 53] on input "text" at bounding box center [54, 59] width 82 height 15
click at [63, 57] on input "text" at bounding box center [54, 59] width 82 height 15
type input "chicken"
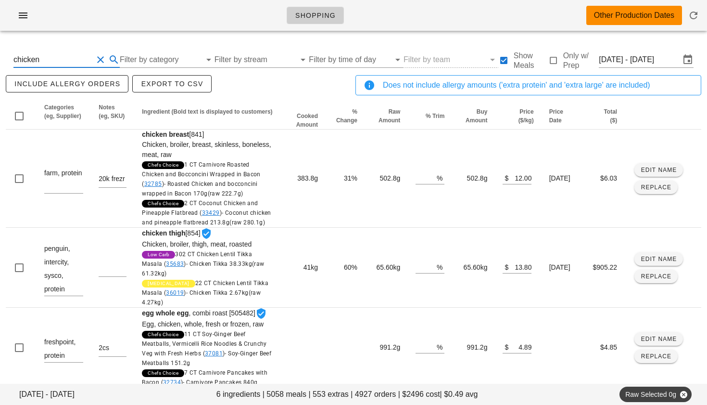
click at [97, 60] on button "Clear Search By Ingredient" at bounding box center [101, 60] width 12 height 12
click at [140, 64] on input "Filter by category" at bounding box center [152, 59] width 83 height 15
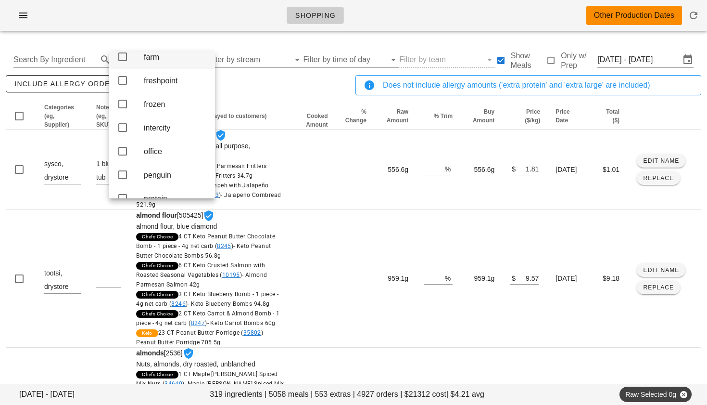
scroll to position [206, 0]
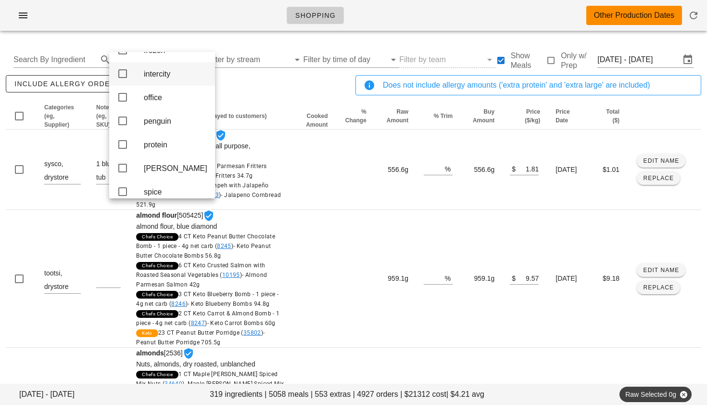
click at [125, 79] on icon at bounding box center [123, 74] width 12 height 12
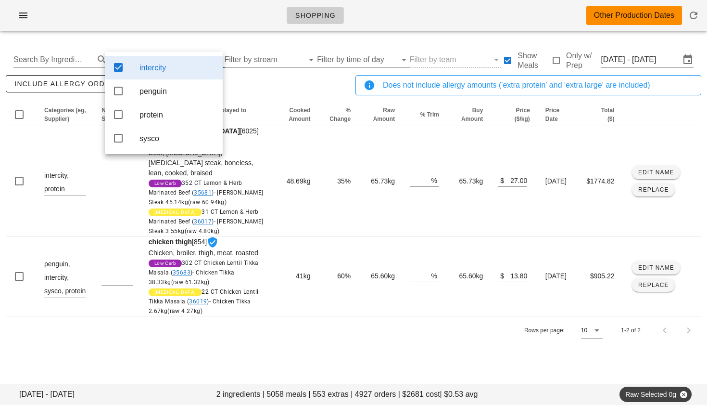
scroll to position [0, 0]
click at [121, 94] on icon at bounding box center [119, 91] width 12 height 12
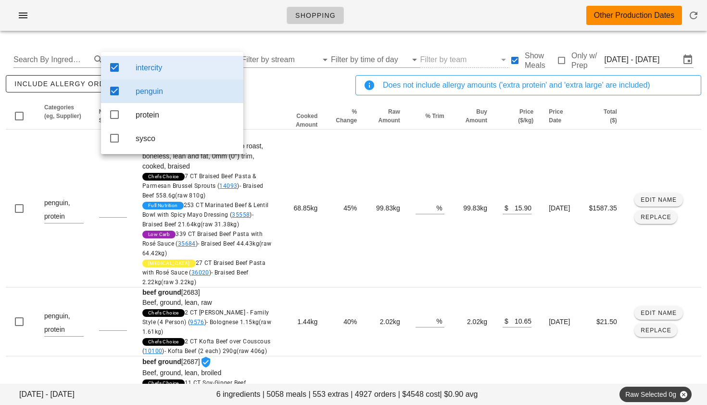
click at [272, 93] on div "include allergy orders Export to CSV" at bounding box center [179, 89] width 350 height 32
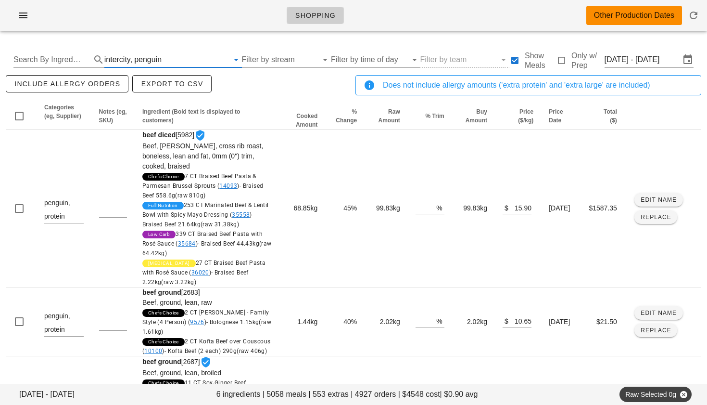
click at [166, 55] on input "text" at bounding box center [196, 59] width 64 height 15
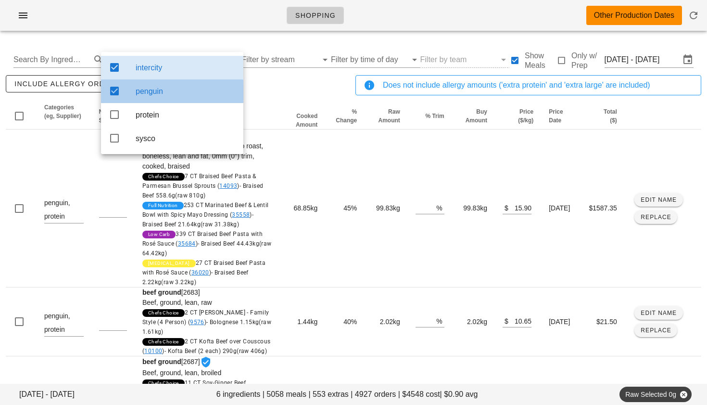
click at [115, 89] on icon at bounding box center [115, 91] width 12 height 12
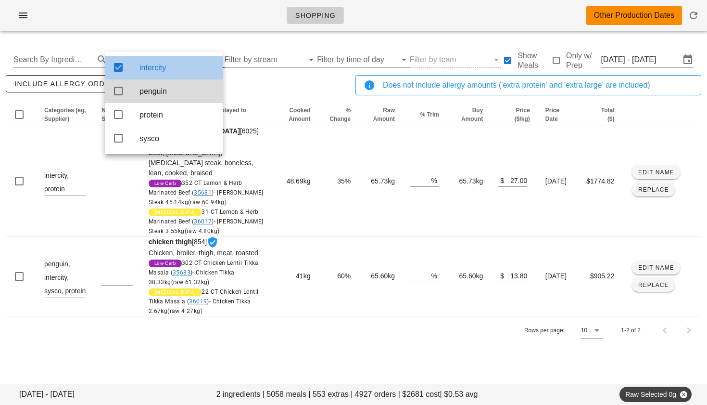
click at [120, 68] on icon at bounding box center [119, 68] width 12 height 12
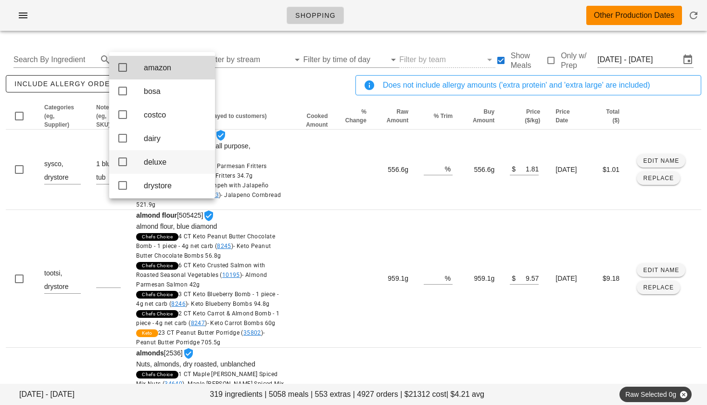
click at [121, 165] on icon at bounding box center [123, 162] width 12 height 12
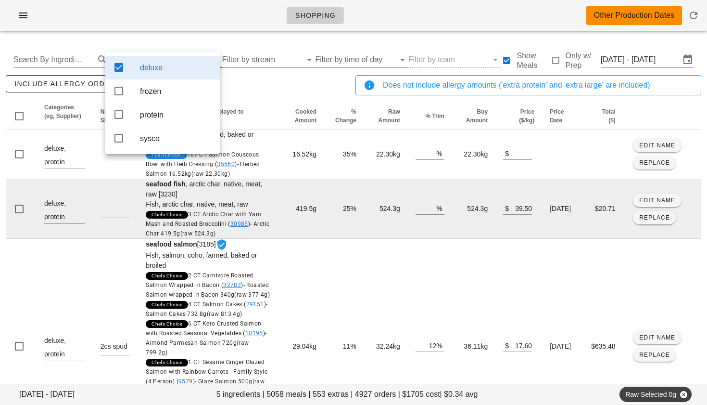
click at [307, 179] on td "419.5g" at bounding box center [302, 209] width 46 height 60
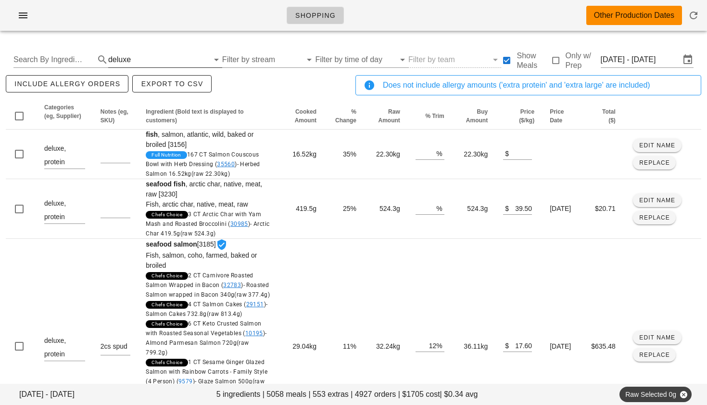
click at [135, 60] on input "text" at bounding box center [171, 59] width 76 height 15
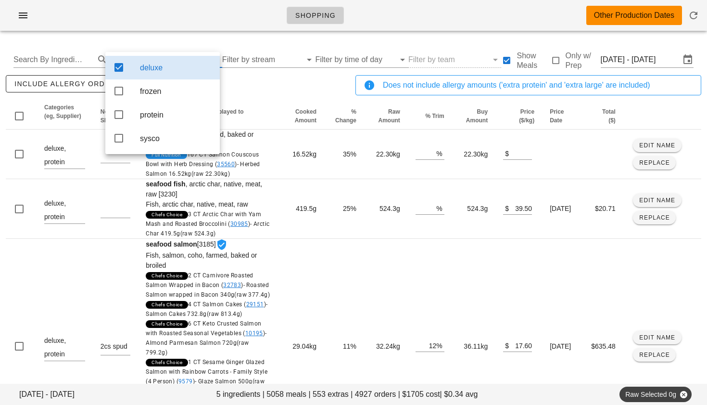
click at [115, 64] on icon at bounding box center [119, 68] width 12 height 12
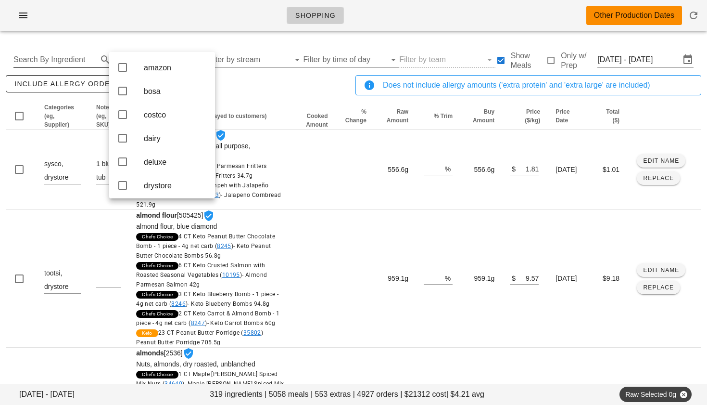
click at [85, 62] on input "Search By Ingredient" at bounding box center [54, 59] width 82 height 15
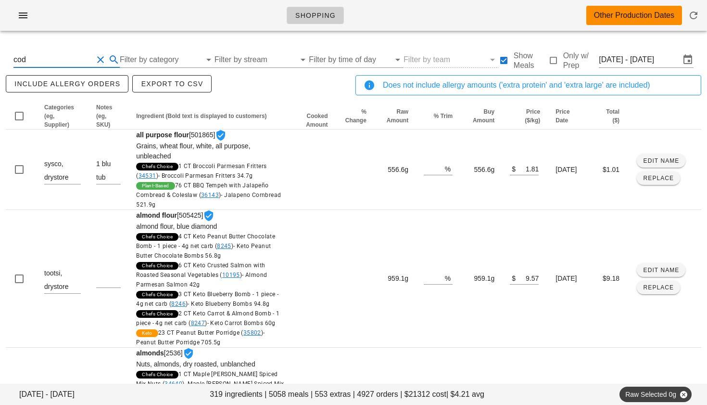
type input "cod"
